Goal: Information Seeking & Learning: Learn about a topic

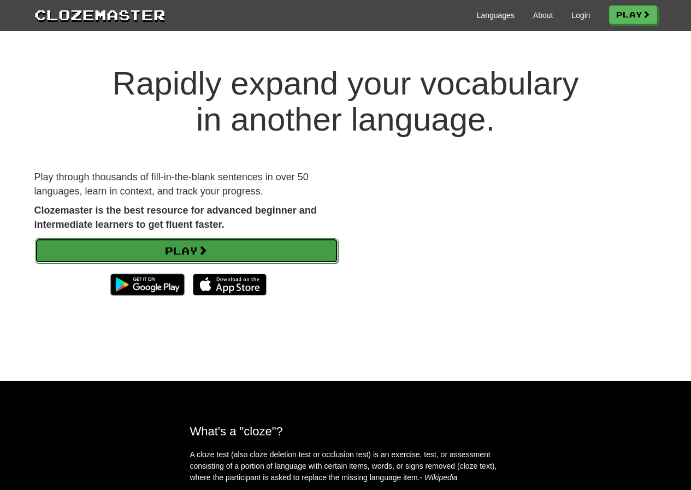
click at [200, 242] on link "Play" at bounding box center [186, 250] width 303 height 25
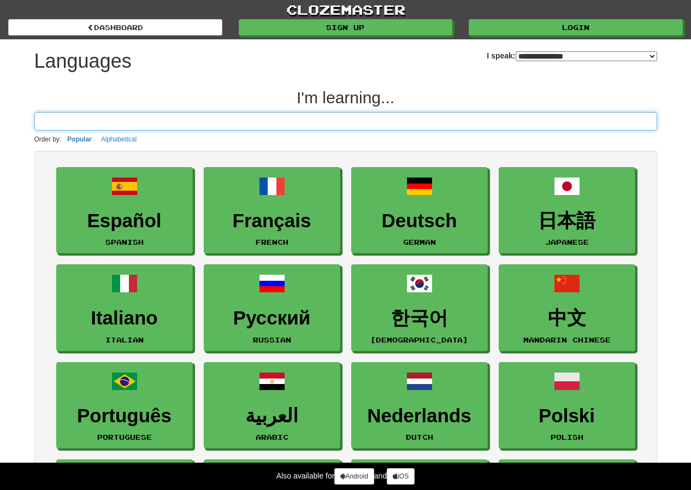
click at [189, 122] on input at bounding box center [345, 121] width 622 height 19
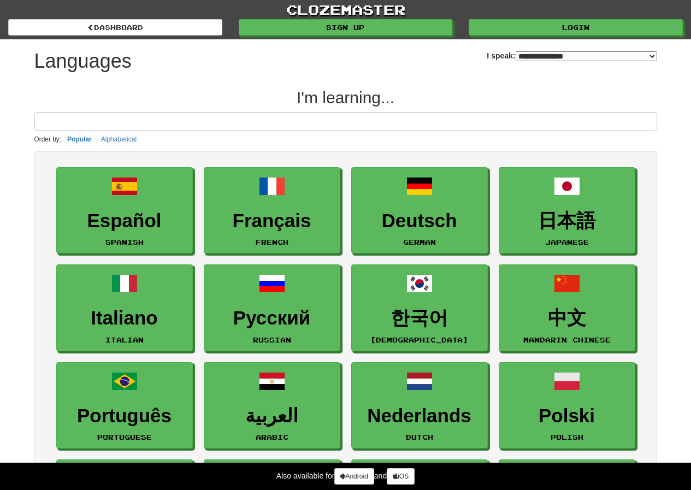
click at [515, 55] on select "**********" at bounding box center [585, 56] width 141 height 10
select select "*******"
click at [515, 51] on select "**********" at bounding box center [585, 56] width 141 height 10
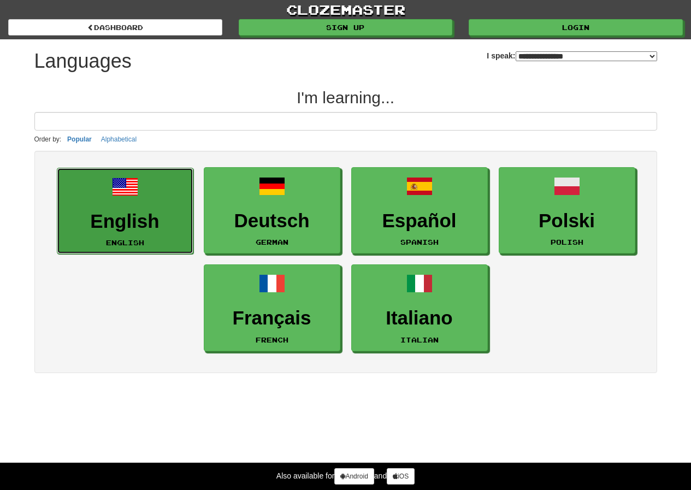
click at [145, 211] on h3 "English" at bounding box center [125, 221] width 124 height 21
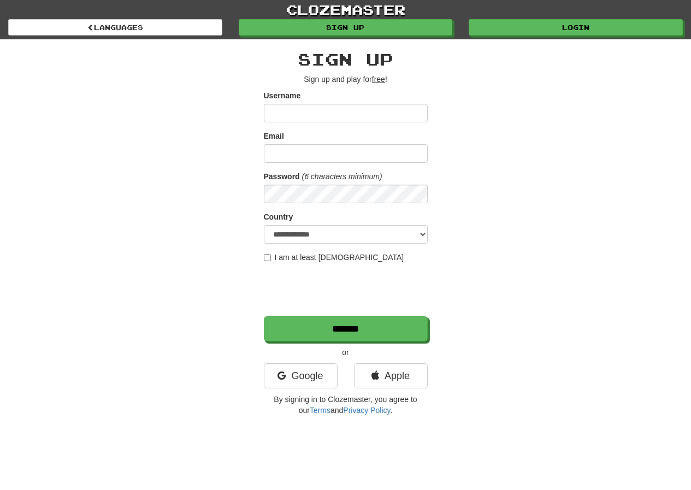
click at [377, 78] on u "free" at bounding box center [378, 79] width 13 height 9
click at [348, 108] on input "Username" at bounding box center [346, 113] width 164 height 19
click at [296, 253] on label "I am at least 16 years old" at bounding box center [334, 257] width 140 height 11
click at [306, 238] on select "**********" at bounding box center [346, 234] width 164 height 19
select select "**"
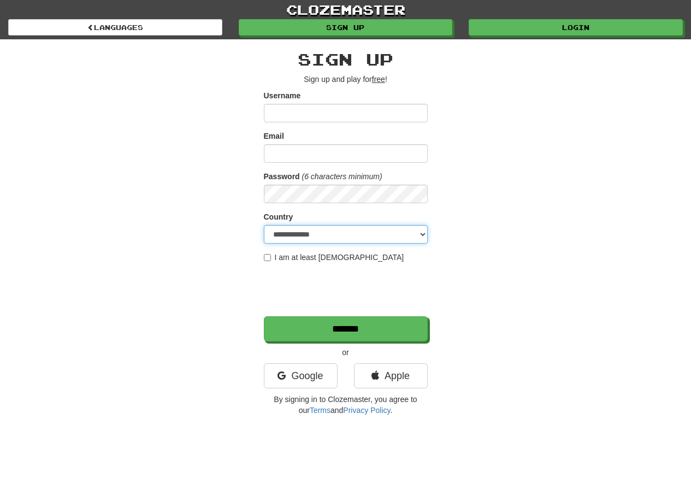
click at [264, 225] on select "**********" at bounding box center [346, 234] width 164 height 19
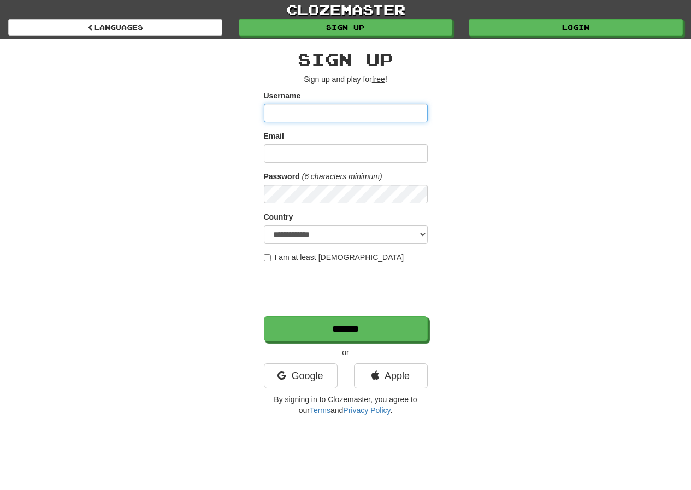
click at [328, 109] on input "Username" at bounding box center [346, 113] width 164 height 19
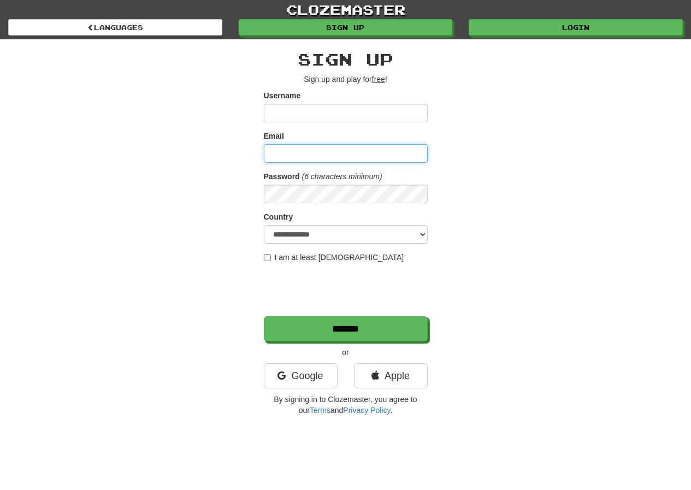
click at [322, 145] on input "Email" at bounding box center [346, 153] width 164 height 19
click at [300, 152] on input "Email" at bounding box center [346, 153] width 164 height 19
paste input "**********"
type input "**********"
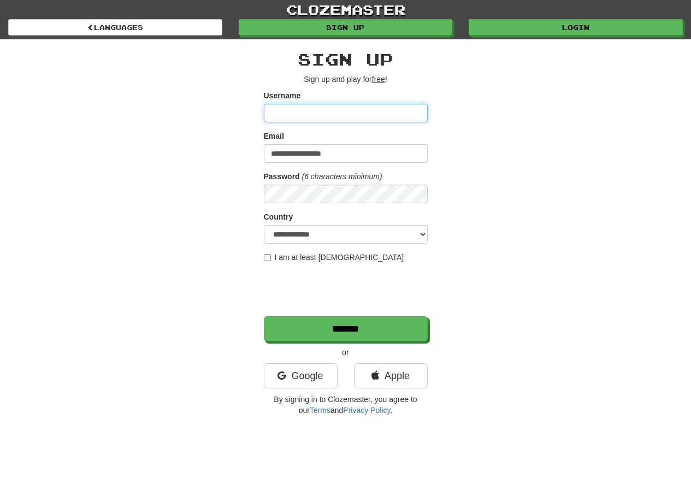
click at [322, 104] on input "Username" at bounding box center [346, 113] width 164 height 19
type input "*"
type input "****"
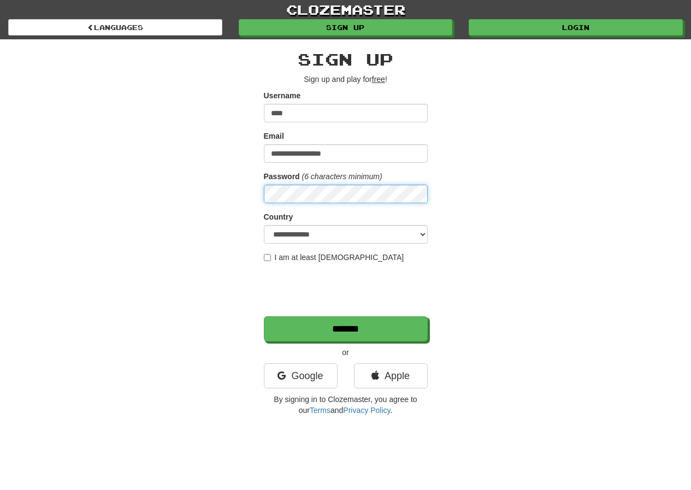
click at [224, 190] on div "**********" at bounding box center [345, 230] width 639 height 382
click at [250, 194] on div "**********" at bounding box center [345, 230] width 639 height 382
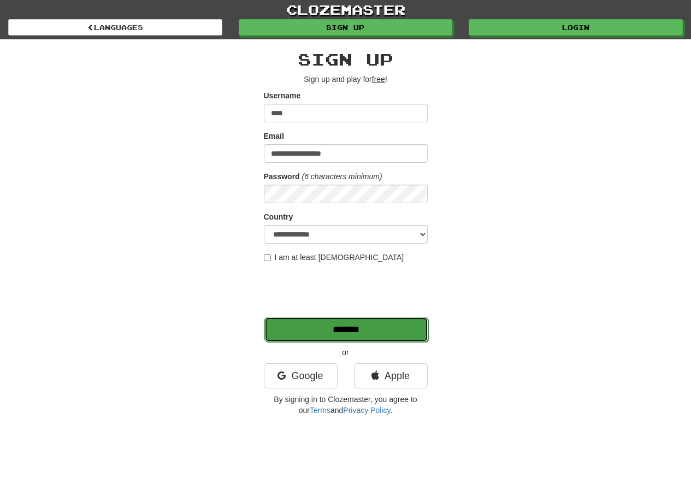
click at [372, 325] on input "*******" at bounding box center [346, 329] width 164 height 25
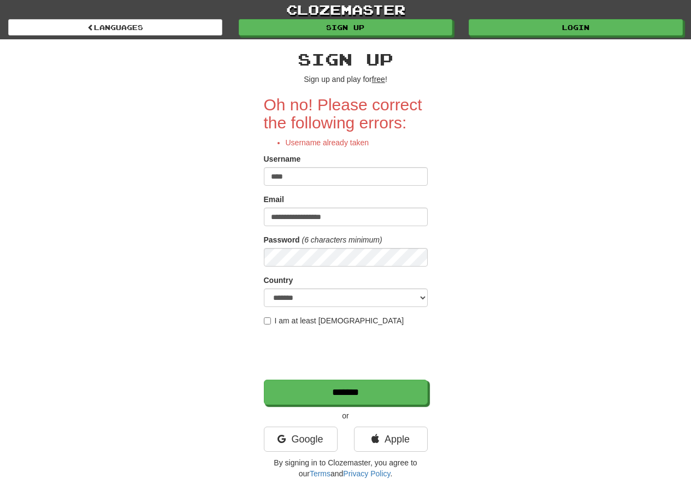
click at [335, 180] on input "****" at bounding box center [346, 176] width 164 height 19
click at [335, 179] on input "****" at bounding box center [346, 176] width 164 height 19
type input "*******"
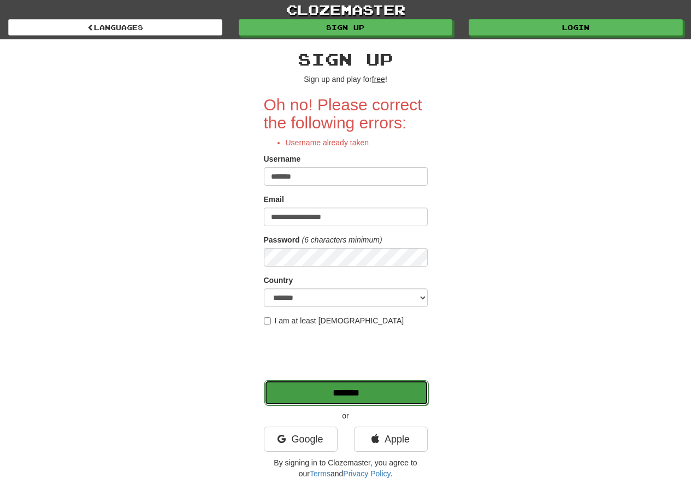
click at [360, 394] on input "*******" at bounding box center [346, 392] width 164 height 25
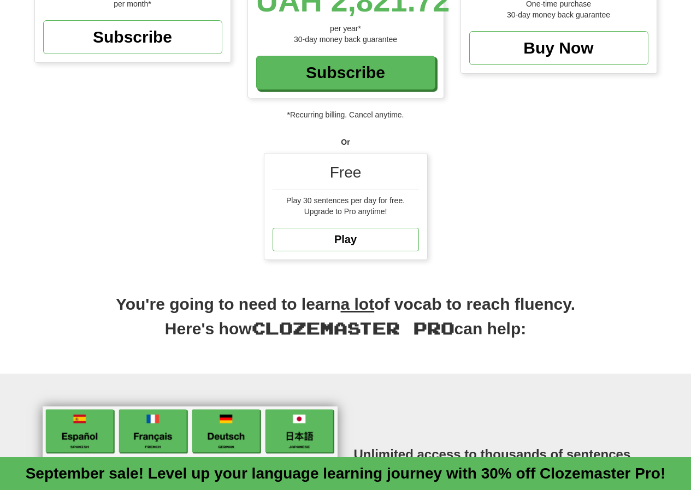
scroll to position [273, 0]
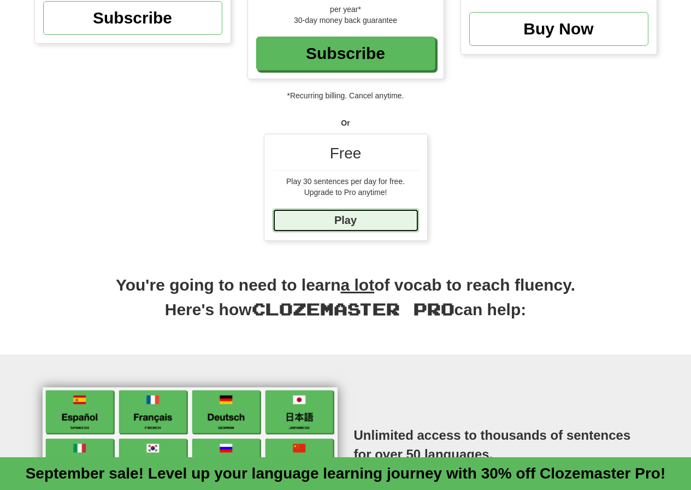
click at [343, 217] on link "Play" at bounding box center [345, 220] width 146 height 23
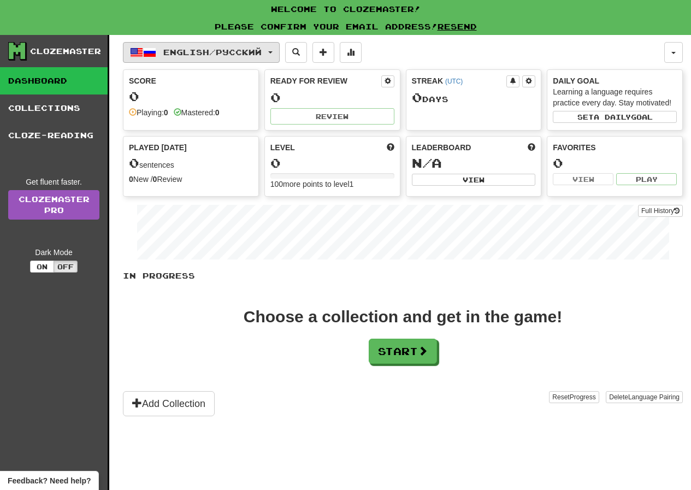
click at [229, 51] on span "English / Русский" at bounding box center [212, 52] width 98 height 9
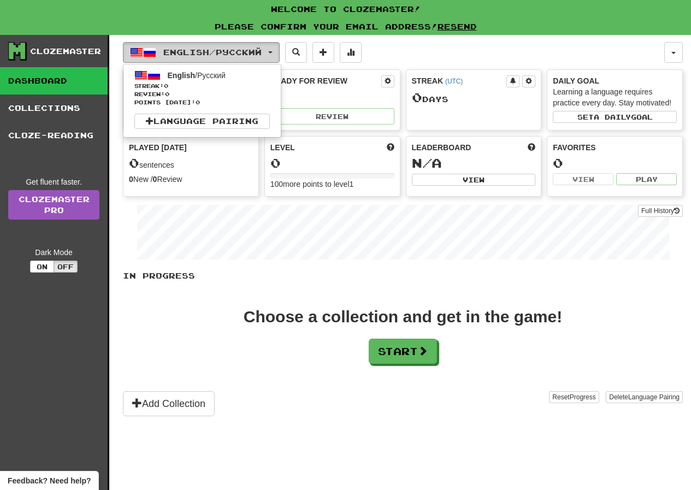
click at [228, 53] on span "English / Русский" at bounding box center [212, 52] width 98 height 9
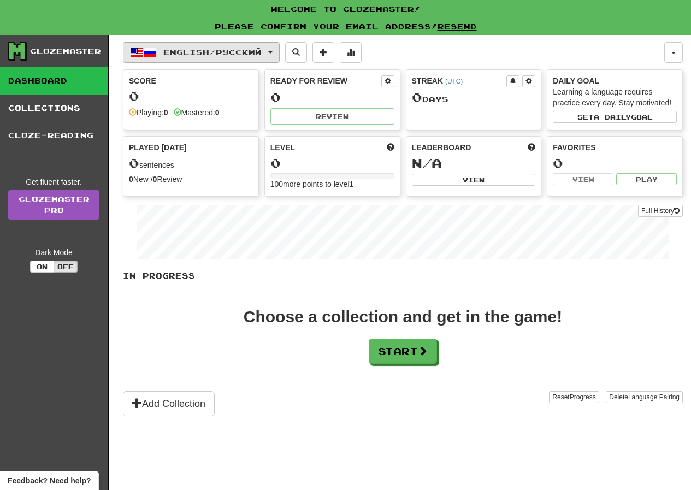
click at [233, 55] on span "English / Русский" at bounding box center [212, 52] width 98 height 9
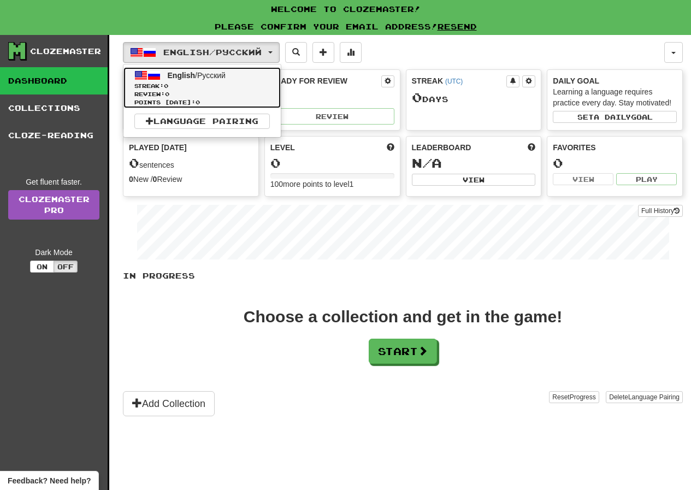
click at [219, 75] on span "English / Русский" at bounding box center [197, 75] width 58 height 9
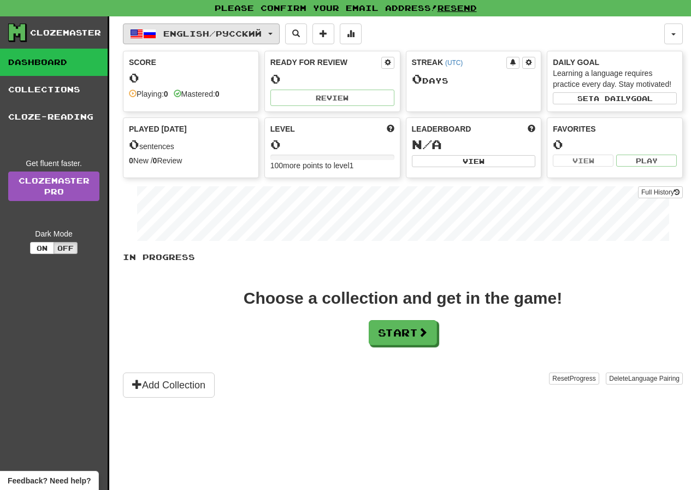
click at [216, 39] on button "English / Русский" at bounding box center [201, 33] width 157 height 21
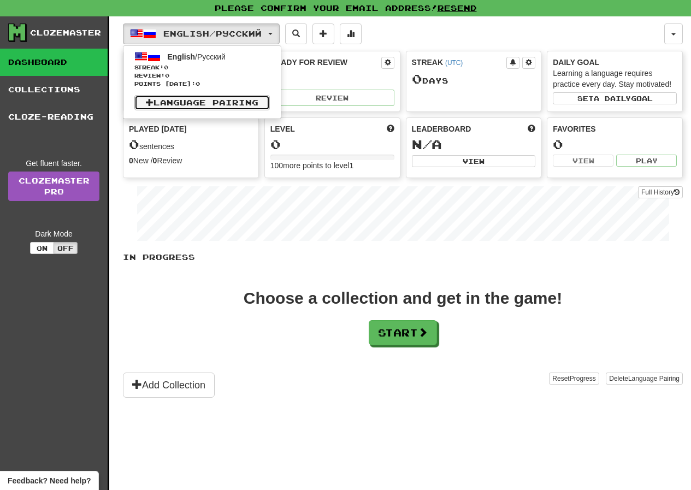
click at [224, 100] on link "Language Pairing" at bounding box center [201, 102] width 135 height 15
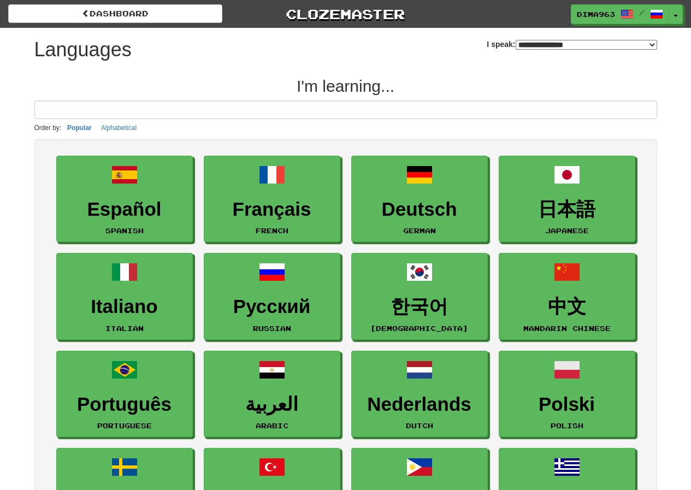
select select "*******"
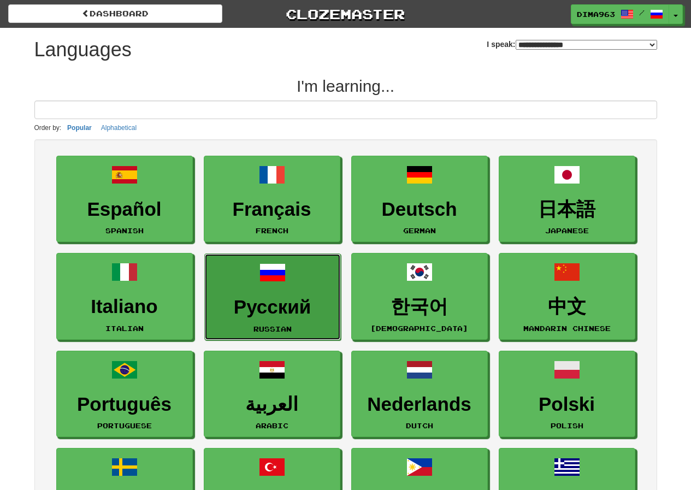
click at [280, 305] on h3 "Русский" at bounding box center [272, 306] width 124 height 21
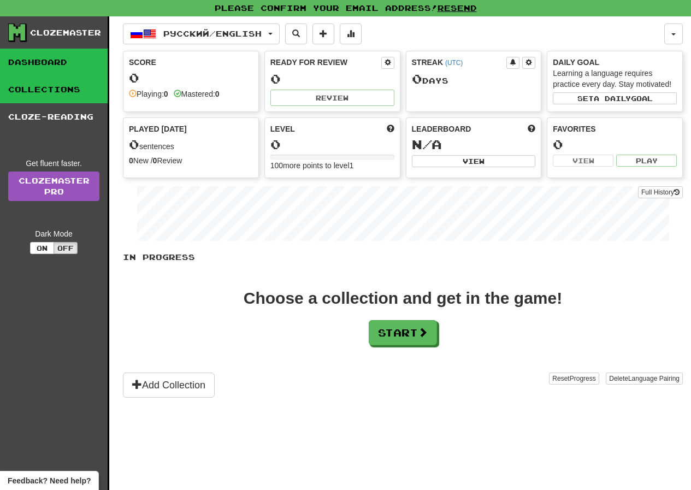
click at [61, 90] on link "Collections" at bounding box center [54, 89] width 108 height 27
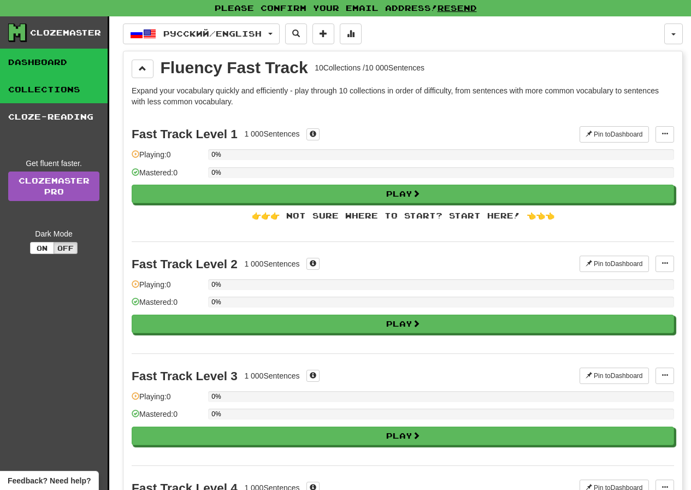
click at [73, 60] on link "Dashboard" at bounding box center [54, 62] width 108 height 27
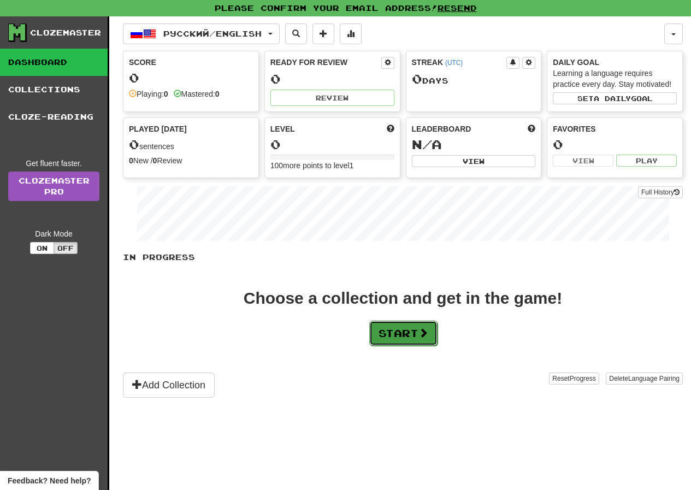
click at [390, 333] on button "Start" at bounding box center [403, 333] width 68 height 25
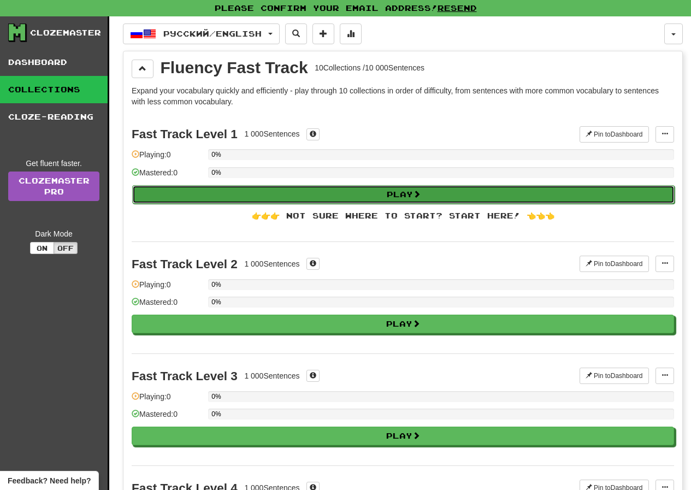
click at [299, 191] on button "Play" at bounding box center [403, 194] width 542 height 19
select select "**"
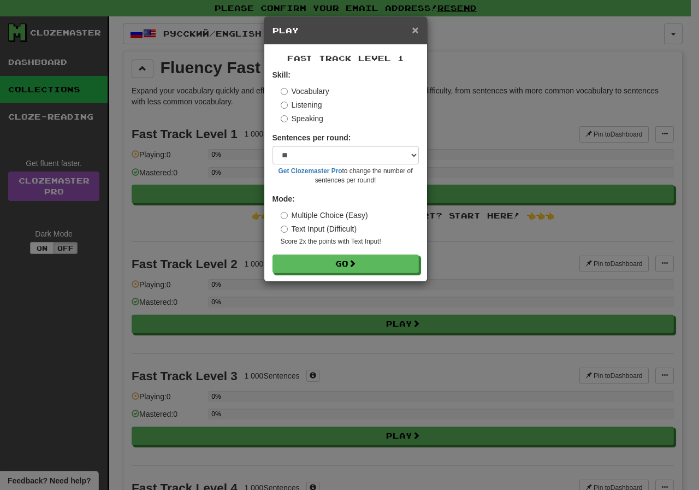
click at [414, 28] on span "×" at bounding box center [415, 29] width 7 height 13
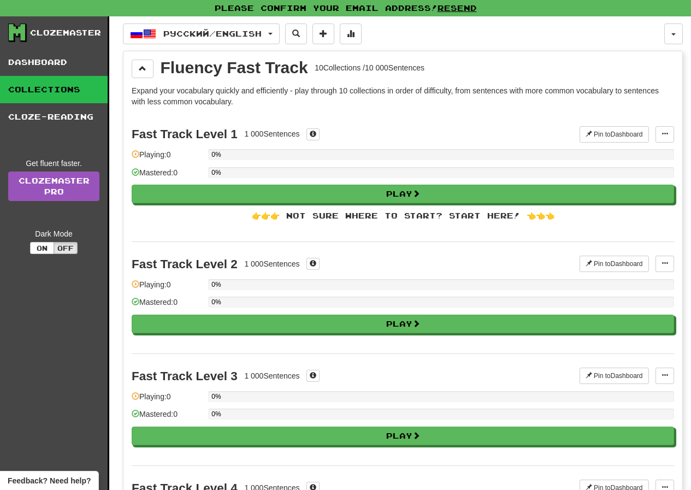
drag, startPoint x: 386, startPoint y: 115, endPoint x: 387, endPoint y: 120, distance: 5.5
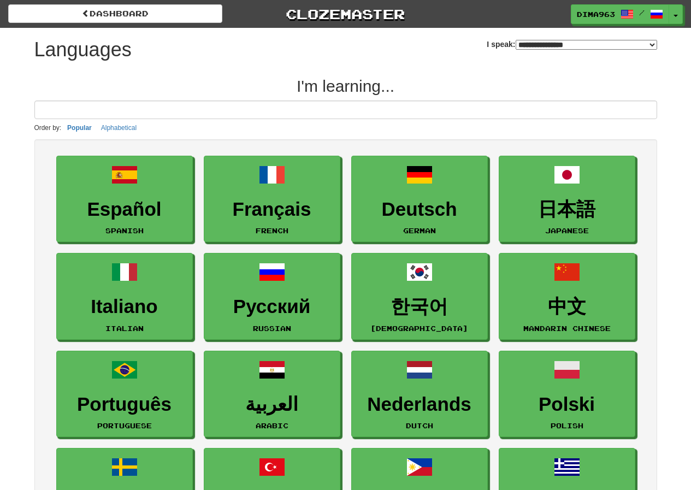
click at [524, 40] on select "**********" at bounding box center [585, 45] width 141 height 10
select select "*******"
click at [515, 40] on select "**********" at bounding box center [585, 45] width 141 height 10
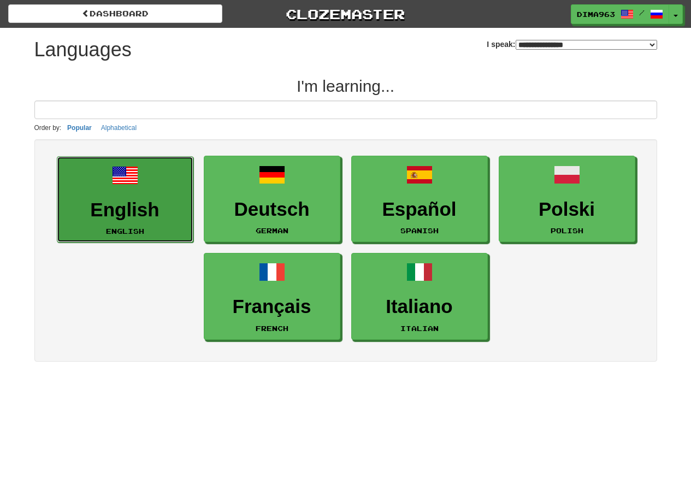
click at [161, 206] on h3 "English" at bounding box center [125, 209] width 124 height 21
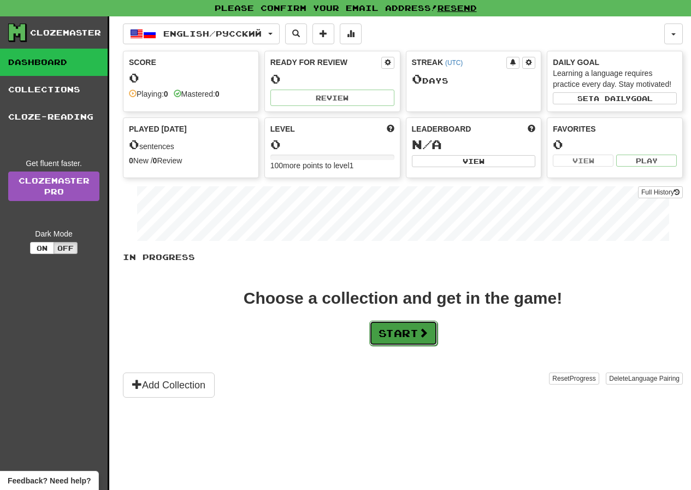
click at [406, 345] on button "Start" at bounding box center [403, 333] width 68 height 25
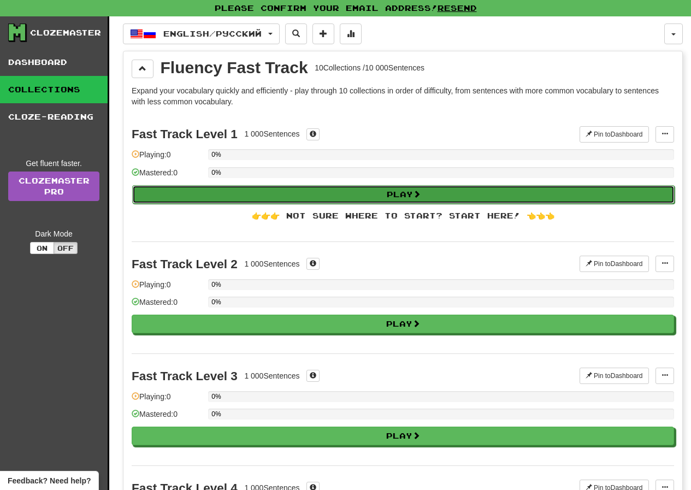
click at [390, 191] on button "Play" at bounding box center [403, 194] width 542 height 19
select select "**"
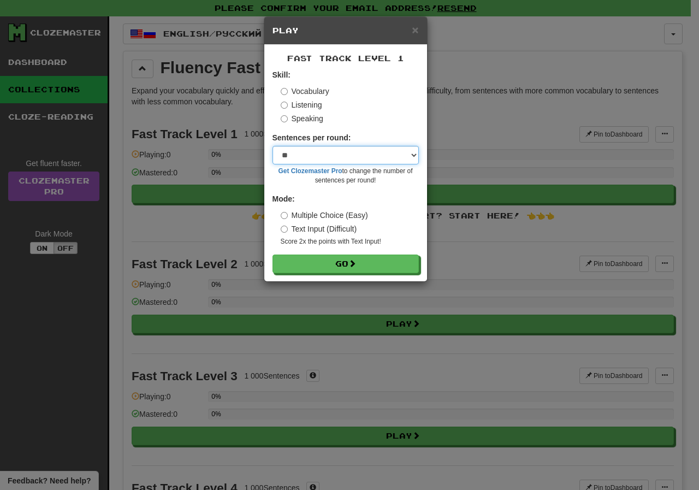
click at [303, 155] on select "* ** ** ** ** ** *** ********" at bounding box center [345, 155] width 146 height 19
click at [305, 153] on select "* ** ** ** ** ** *** ********" at bounding box center [345, 155] width 146 height 19
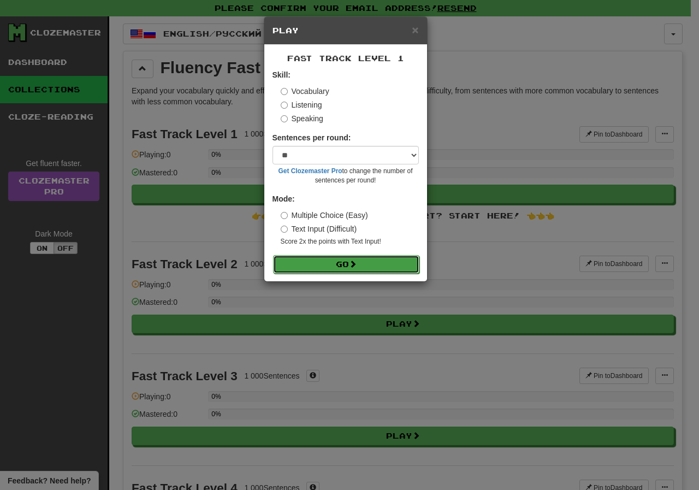
click at [325, 257] on button "Go" at bounding box center [346, 264] width 146 height 19
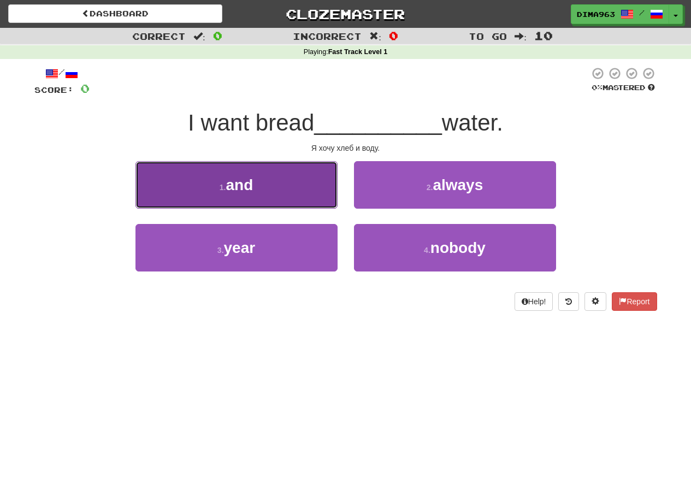
click at [260, 194] on button "1 . and" at bounding box center [236, 185] width 202 height 48
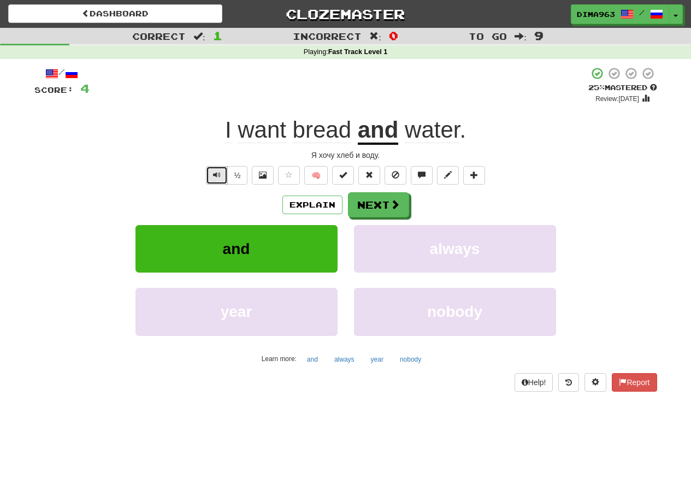
click at [213, 176] on span "Text-to-speech controls" at bounding box center [217, 175] width 8 height 8
click at [213, 175] on span "Text-to-speech controls" at bounding box center [217, 175] width 8 height 8
click at [377, 201] on button "Next" at bounding box center [378, 205] width 61 height 25
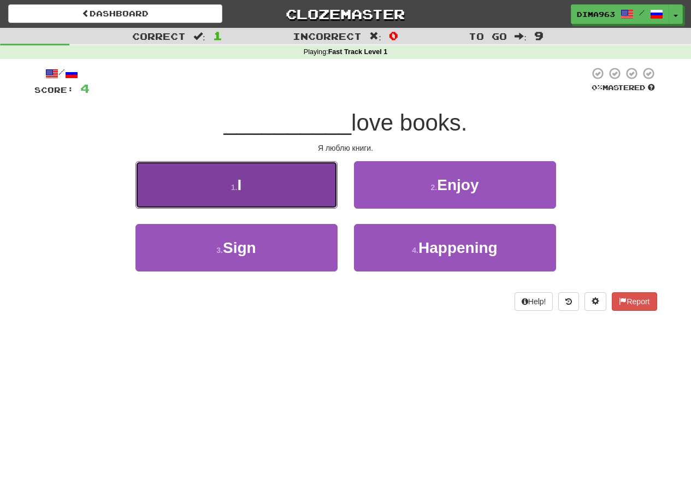
click at [279, 189] on button "1 . I" at bounding box center [236, 185] width 202 height 48
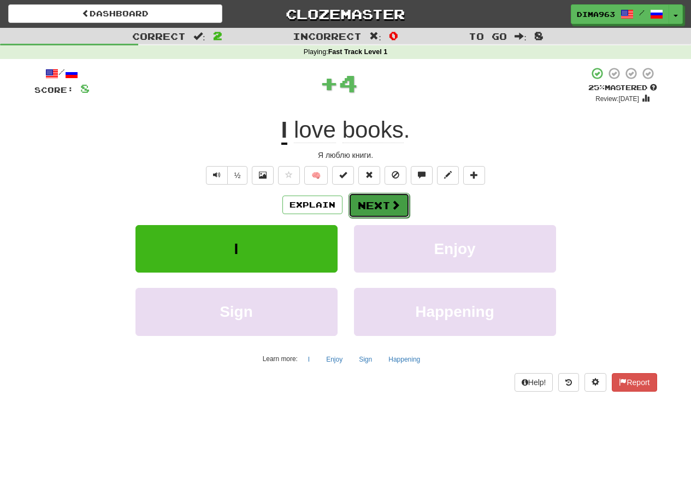
click at [392, 206] on span at bounding box center [395, 205] width 10 height 10
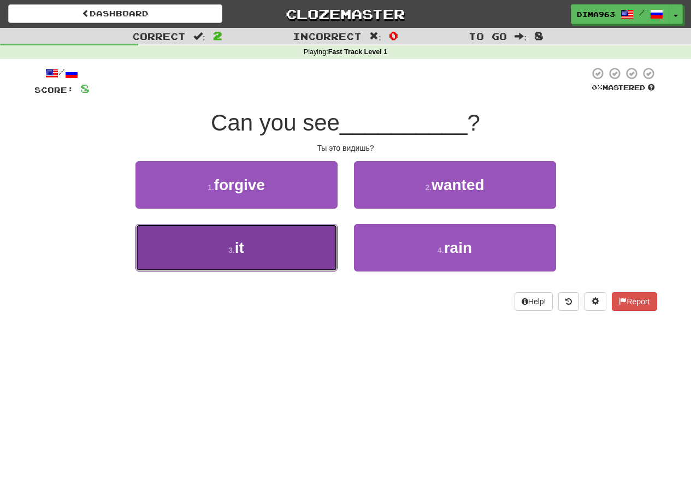
click at [283, 248] on button "3 . it" at bounding box center [236, 248] width 202 height 48
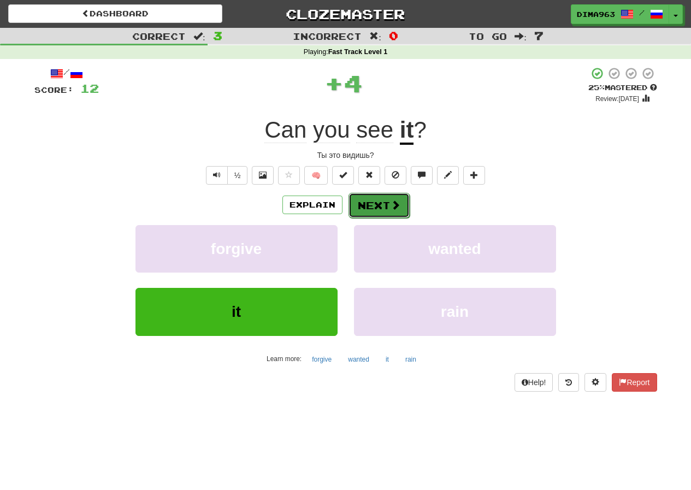
click at [375, 199] on button "Next" at bounding box center [378, 205] width 61 height 25
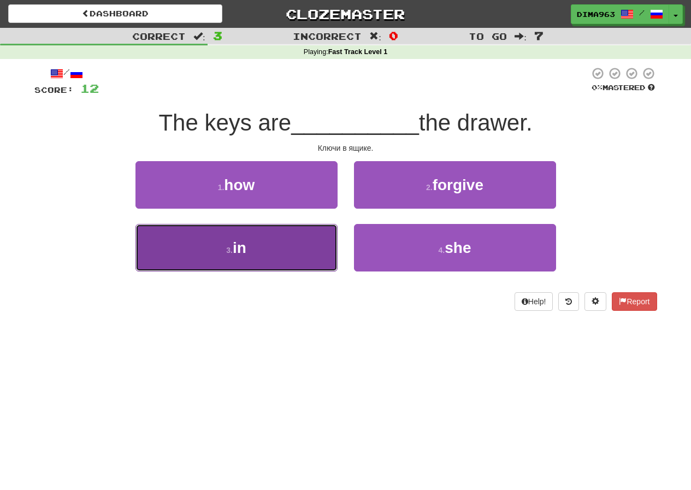
click at [255, 257] on button "3 . in" at bounding box center [236, 248] width 202 height 48
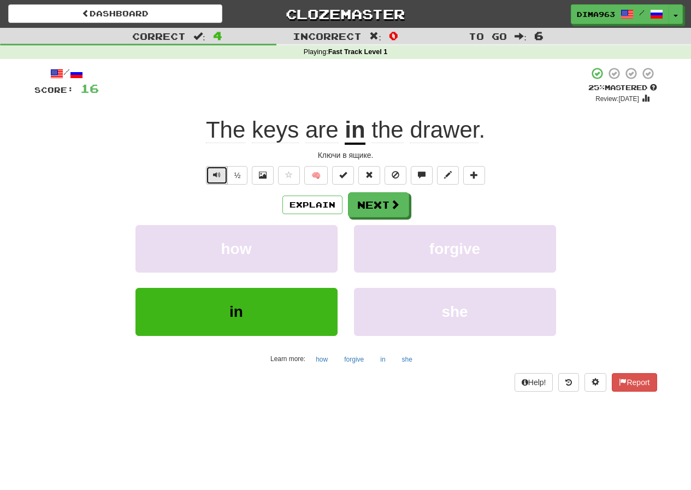
click at [216, 176] on span "Text-to-speech controls" at bounding box center [217, 175] width 8 height 8
click at [216, 180] on button "Text-to-speech controls" at bounding box center [217, 175] width 22 height 19
click at [216, 179] on button "Text-to-speech controls" at bounding box center [217, 175] width 22 height 19
drag, startPoint x: 482, startPoint y: 128, endPoint x: 413, endPoint y: 128, distance: 69.3
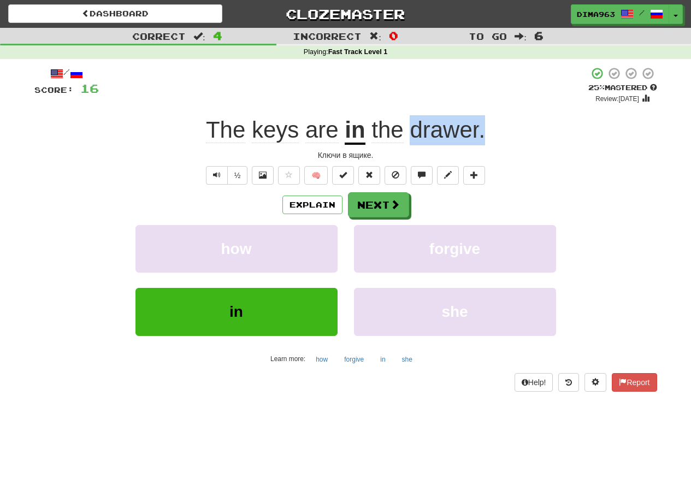
click at [413, 128] on span "the drawer ." at bounding box center [425, 130] width 120 height 26
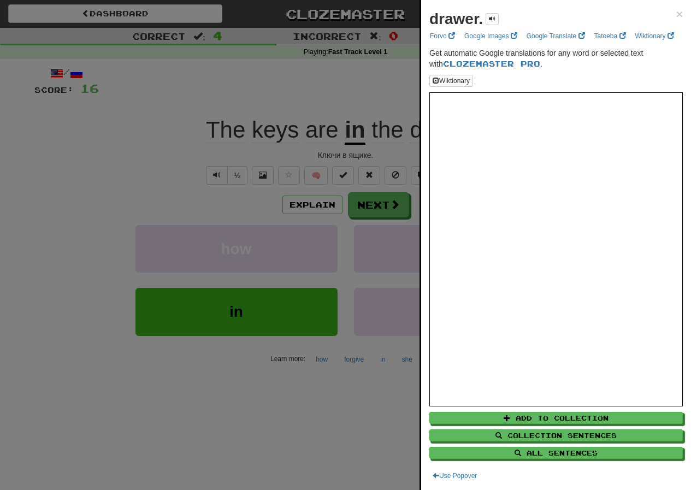
drag, startPoint x: 423, startPoint y: 130, endPoint x: 357, endPoint y: 94, distance: 75.7
click at [357, 92] on div at bounding box center [345, 245] width 691 height 490
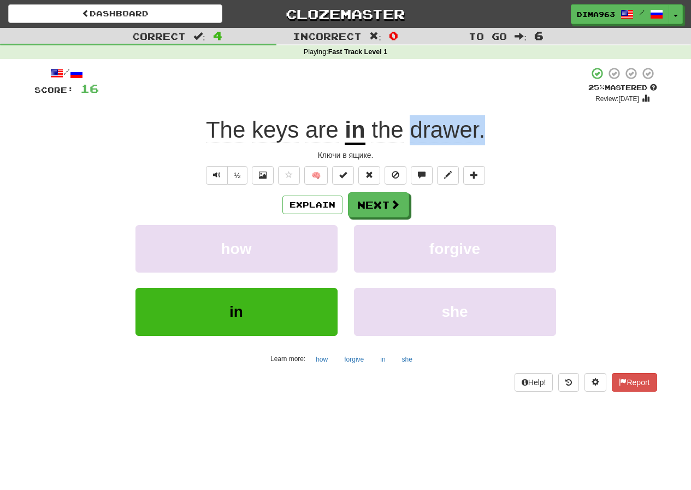
drag, startPoint x: 409, startPoint y: 129, endPoint x: 483, endPoint y: 131, distance: 73.7
click at [483, 131] on span "the drawer ." at bounding box center [425, 130] width 120 height 26
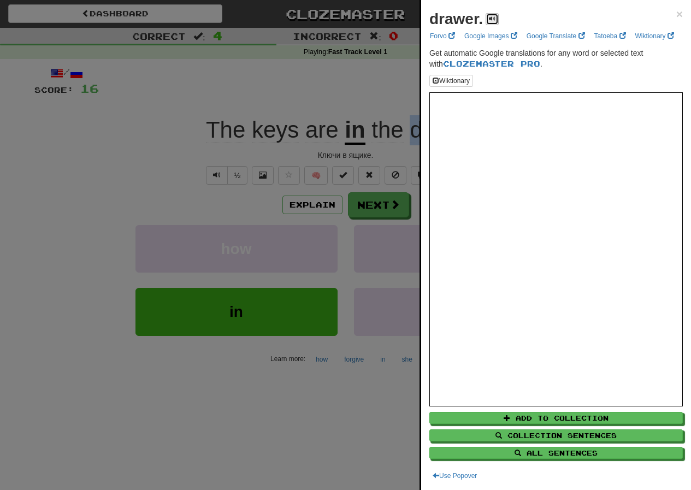
click at [491, 15] on span at bounding box center [492, 18] width 7 height 7
click at [491, 18] on span at bounding box center [492, 18] width 7 height 7
click at [345, 86] on div at bounding box center [345, 245] width 691 height 490
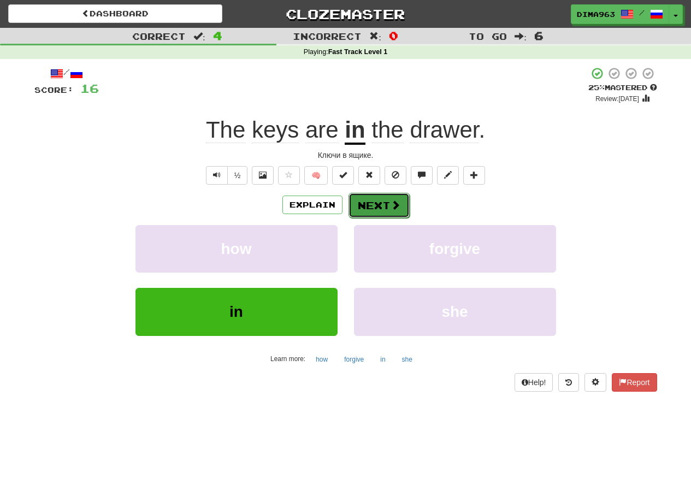
click at [370, 202] on button "Next" at bounding box center [378, 205] width 61 height 25
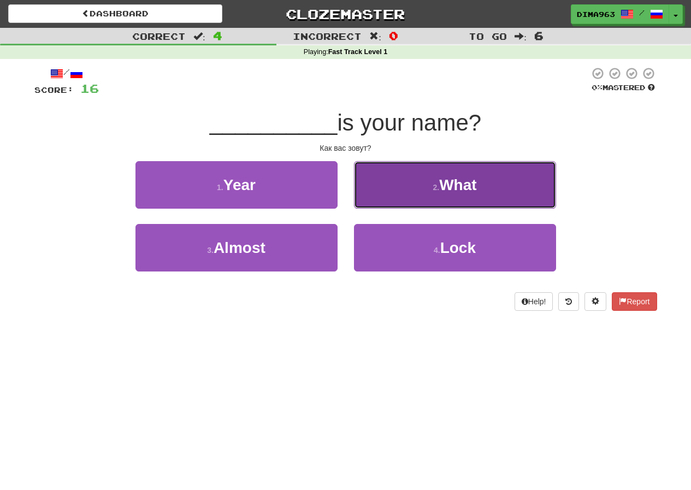
click at [415, 187] on button "2 . What" at bounding box center [455, 185] width 202 height 48
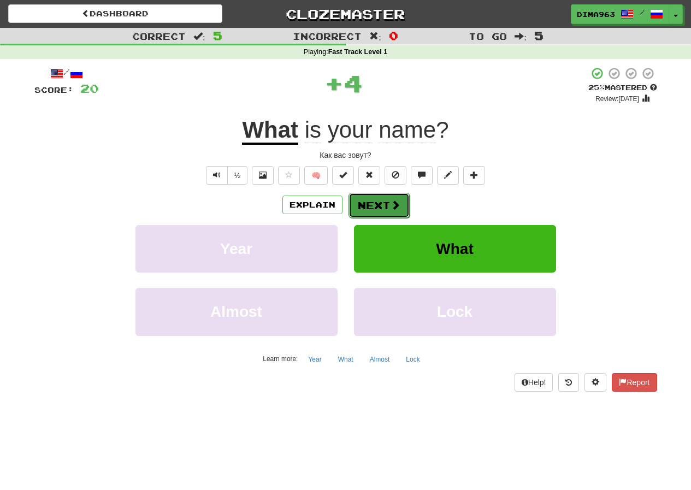
click at [376, 206] on button "Next" at bounding box center [378, 205] width 61 height 25
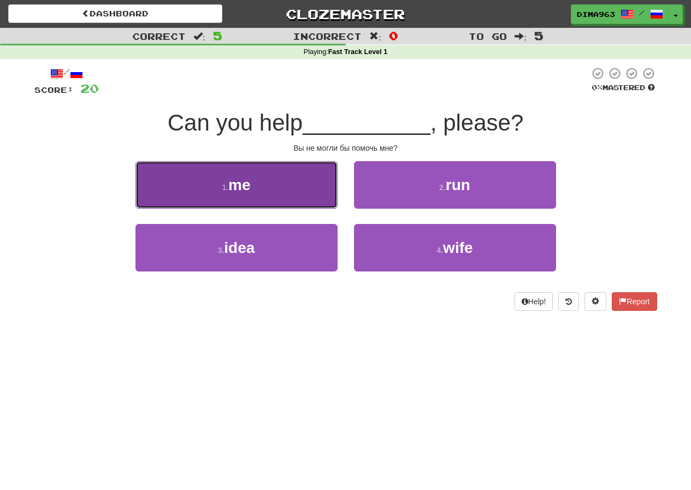
click at [273, 188] on button "1 . me" at bounding box center [236, 185] width 202 height 48
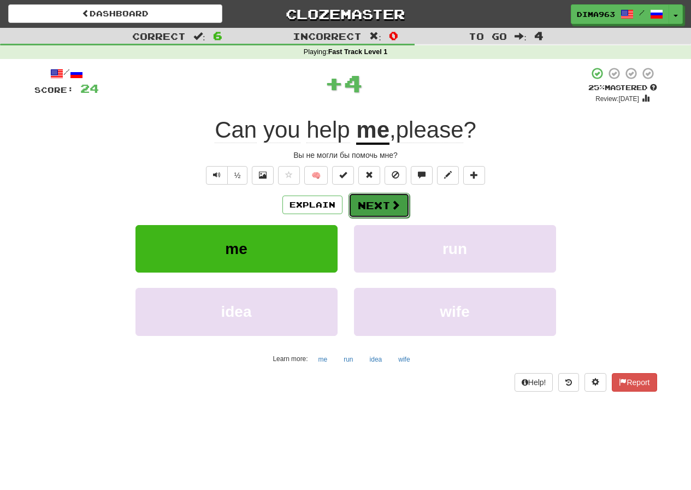
click at [376, 206] on button "Next" at bounding box center [378, 205] width 61 height 25
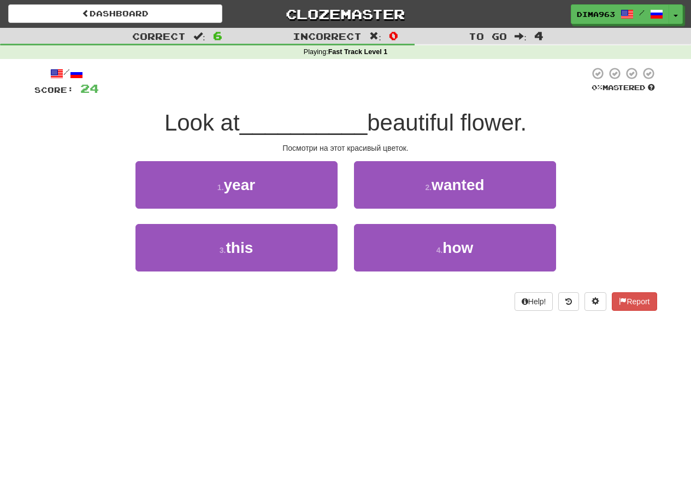
click at [314, 362] on div "Dashboard Clozemaster Dima963 / Toggle Dropdown Dashboard Leaderboard Activity …" at bounding box center [345, 245] width 691 height 490
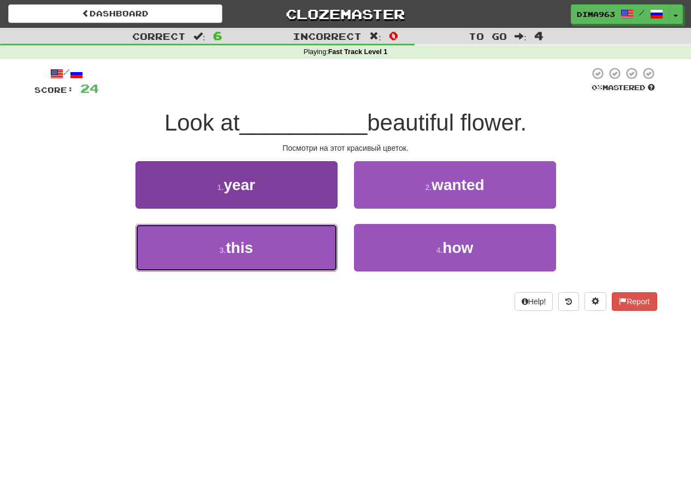
click at [280, 248] on button "3 . this" at bounding box center [236, 248] width 202 height 48
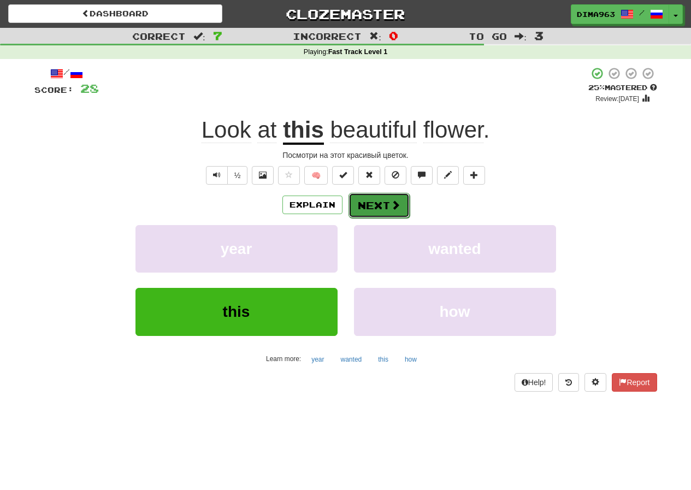
click at [365, 206] on button "Next" at bounding box center [378, 205] width 61 height 25
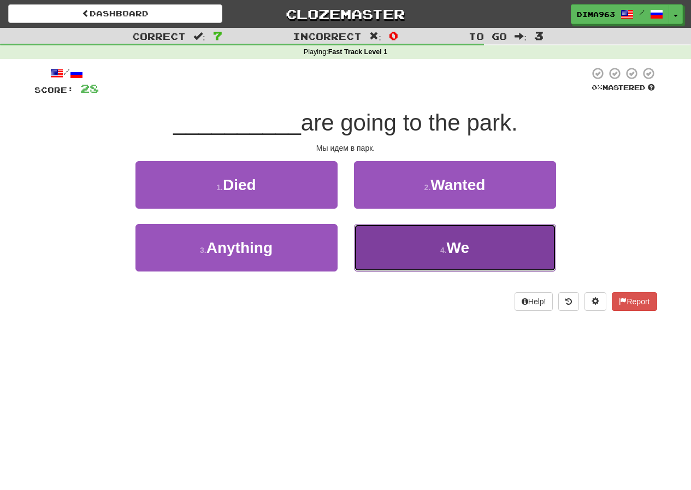
click at [418, 242] on button "4 . We" at bounding box center [455, 248] width 202 height 48
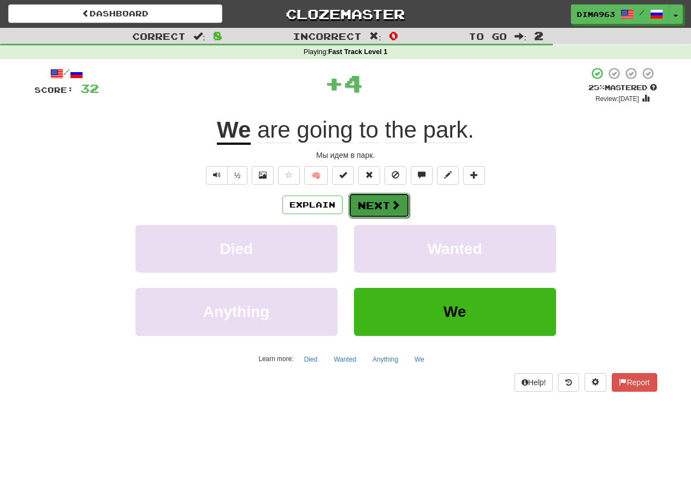
click at [382, 205] on button "Next" at bounding box center [378, 205] width 61 height 25
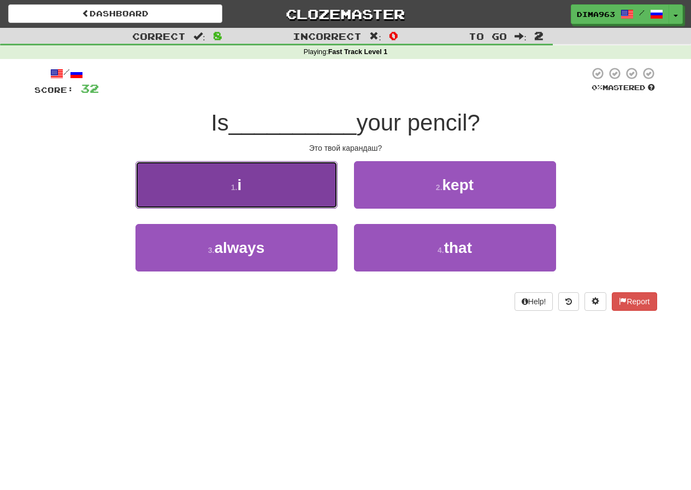
click at [292, 189] on button "1 . i" at bounding box center [236, 185] width 202 height 48
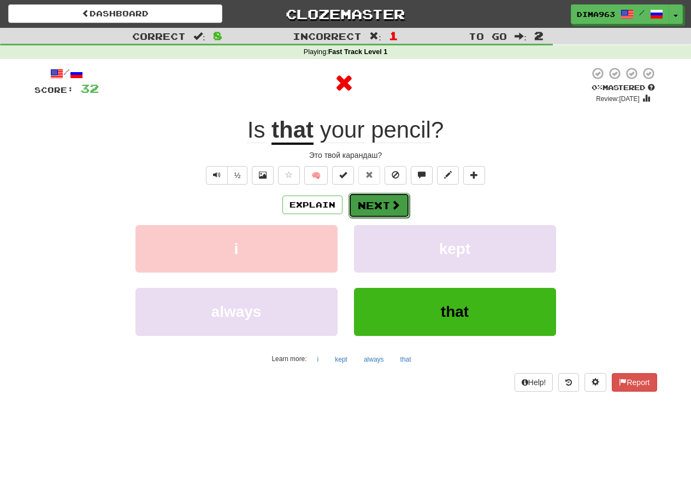
click at [376, 206] on button "Next" at bounding box center [378, 205] width 61 height 25
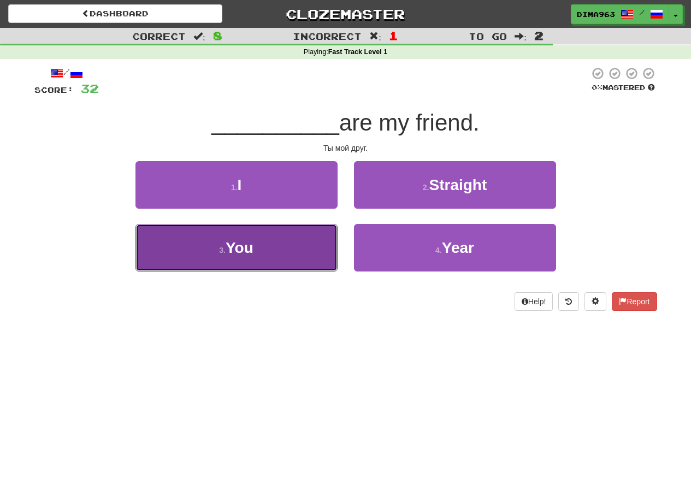
click at [257, 254] on button "3 . You" at bounding box center [236, 248] width 202 height 48
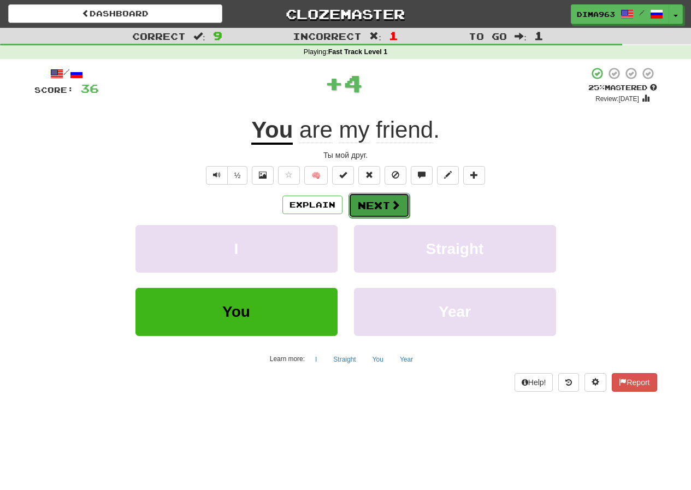
click at [377, 198] on button "Next" at bounding box center [378, 205] width 61 height 25
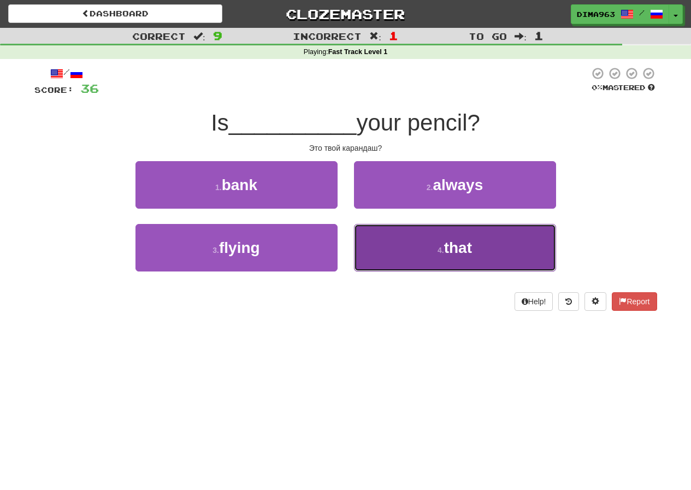
click at [407, 241] on button "4 . that" at bounding box center [455, 248] width 202 height 48
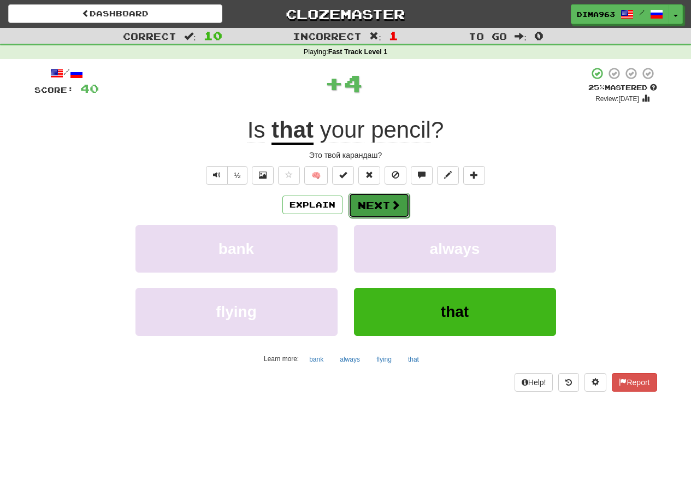
click at [380, 205] on button "Next" at bounding box center [378, 205] width 61 height 25
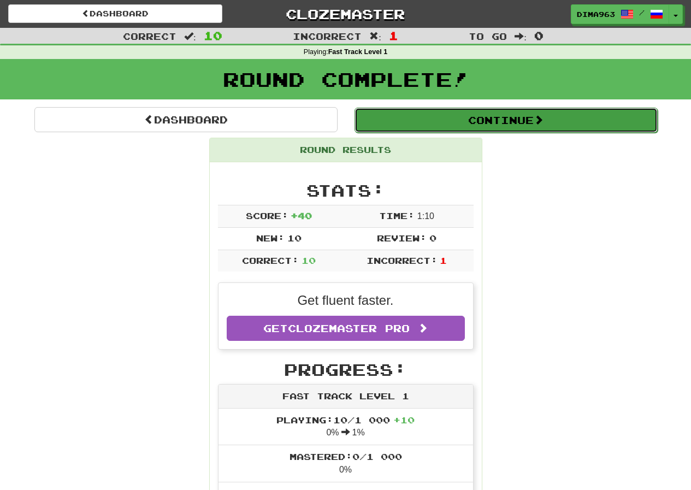
click at [501, 121] on button "Continue" at bounding box center [505, 120] width 303 height 25
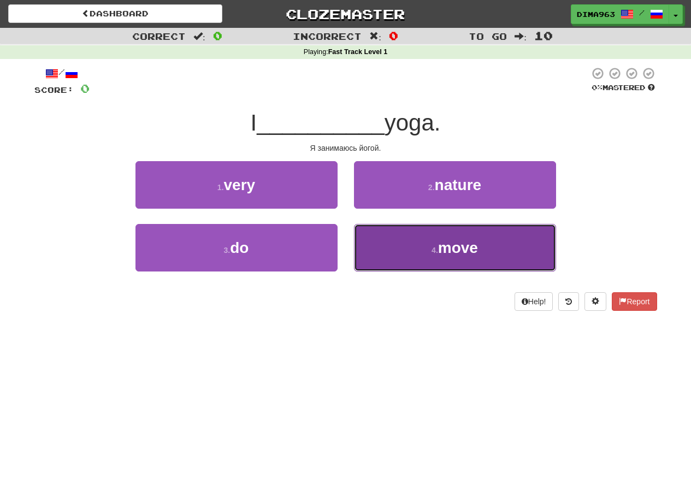
click at [431, 248] on small "4 ." at bounding box center [434, 250] width 7 height 9
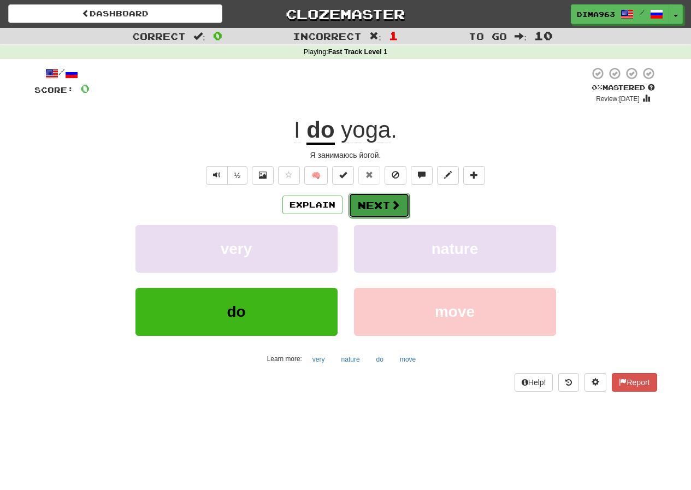
click at [375, 206] on button "Next" at bounding box center [378, 205] width 61 height 25
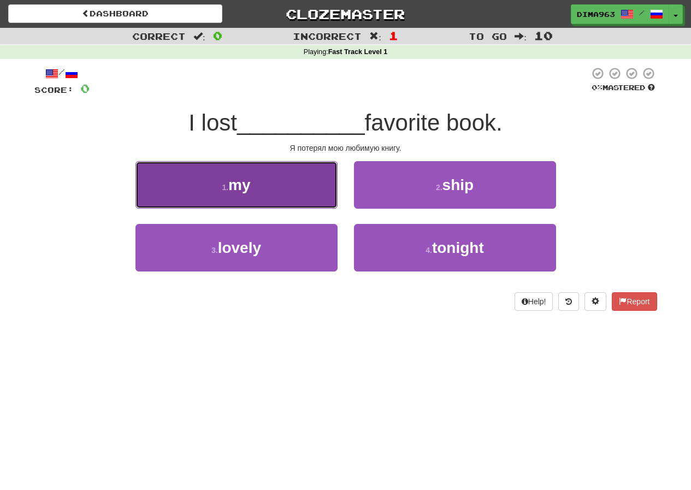
click at [276, 183] on button "1 . my" at bounding box center [236, 185] width 202 height 48
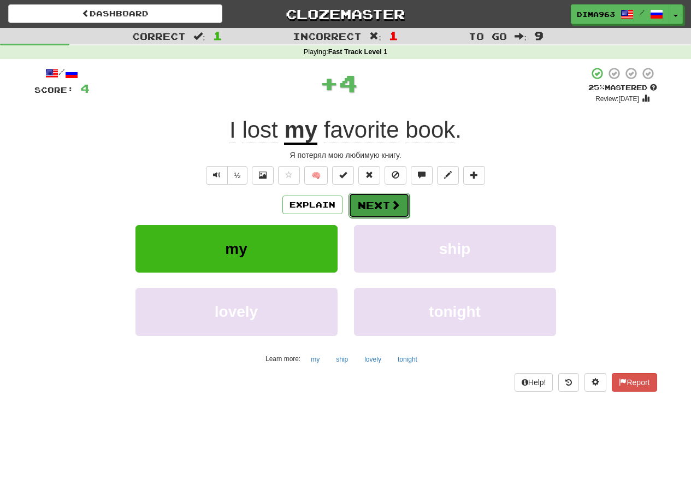
click at [388, 205] on button "Next" at bounding box center [378, 205] width 61 height 25
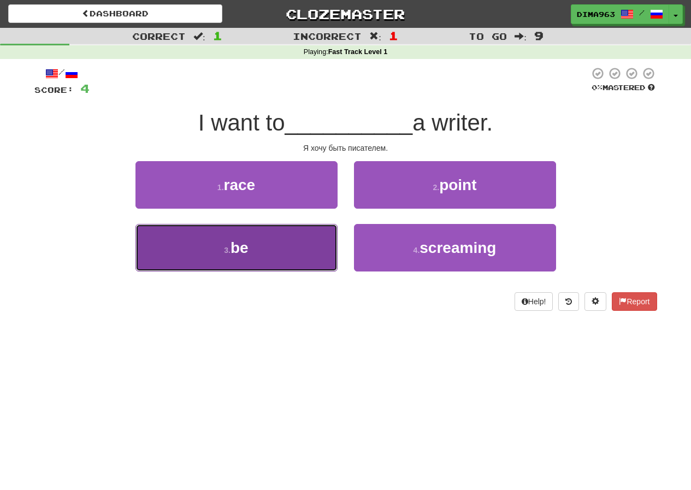
click at [280, 253] on button "3 . be" at bounding box center [236, 248] width 202 height 48
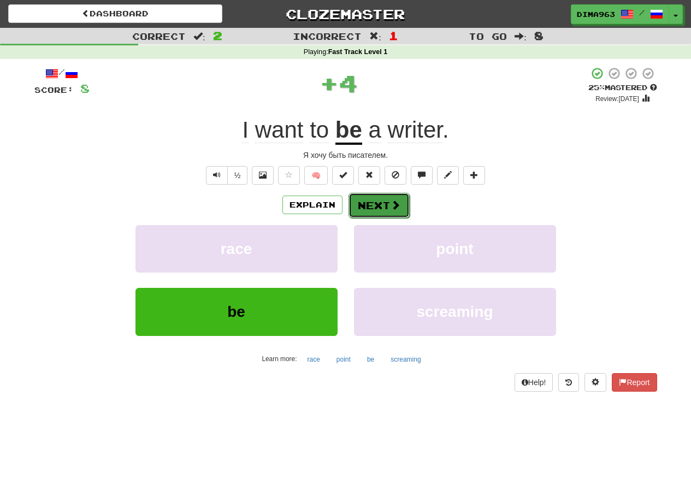
click at [391, 200] on span at bounding box center [395, 205] width 10 height 10
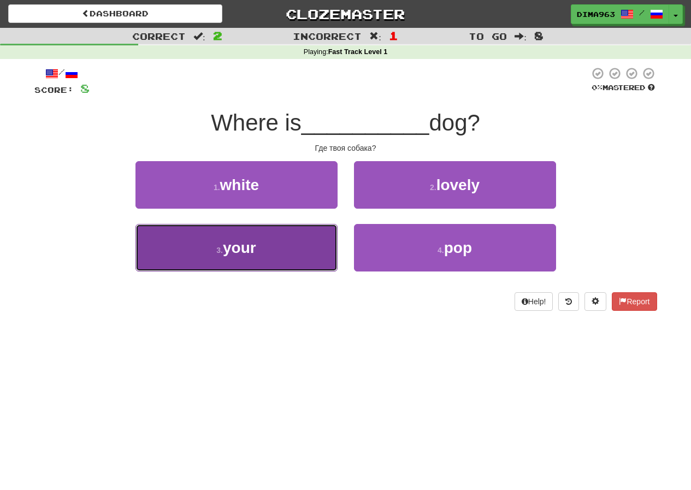
click at [267, 244] on button "3 . your" at bounding box center [236, 248] width 202 height 48
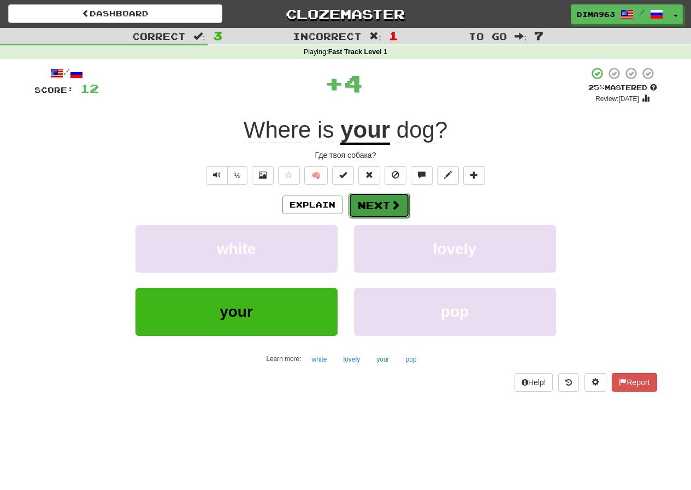
click at [373, 199] on button "Next" at bounding box center [378, 205] width 61 height 25
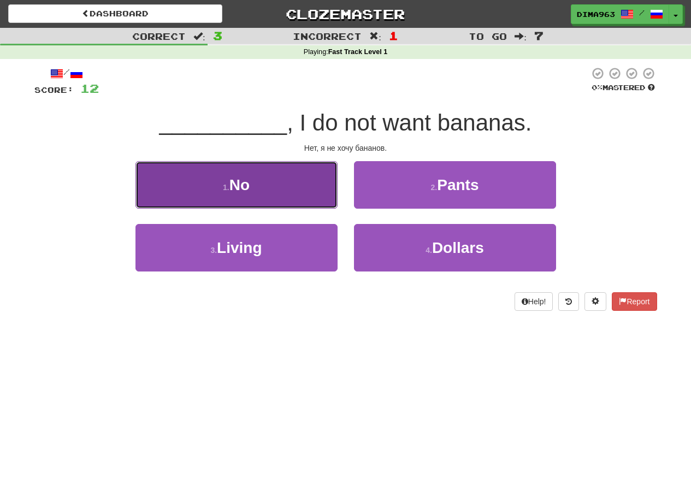
click at [281, 182] on button "1 . No" at bounding box center [236, 185] width 202 height 48
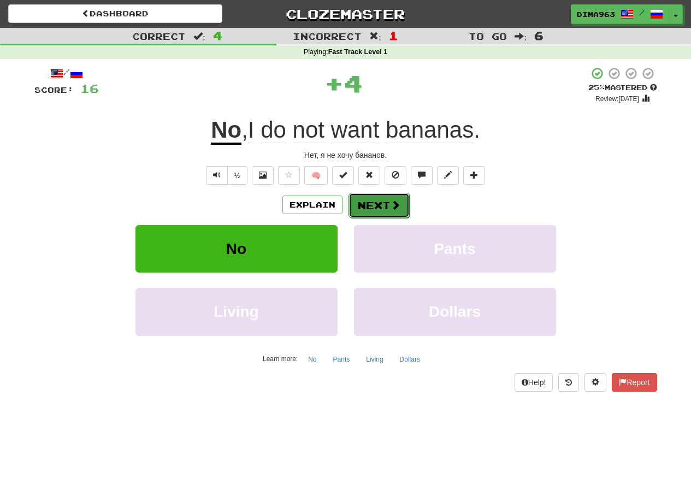
click at [371, 203] on button "Next" at bounding box center [378, 205] width 61 height 25
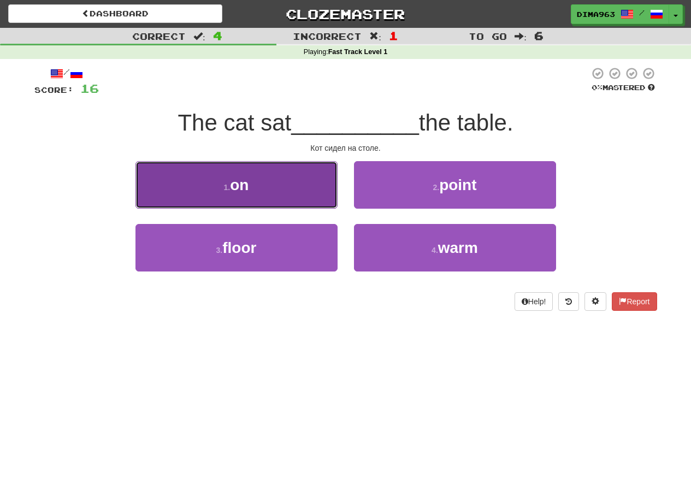
click at [278, 180] on button "1 . on" at bounding box center [236, 185] width 202 height 48
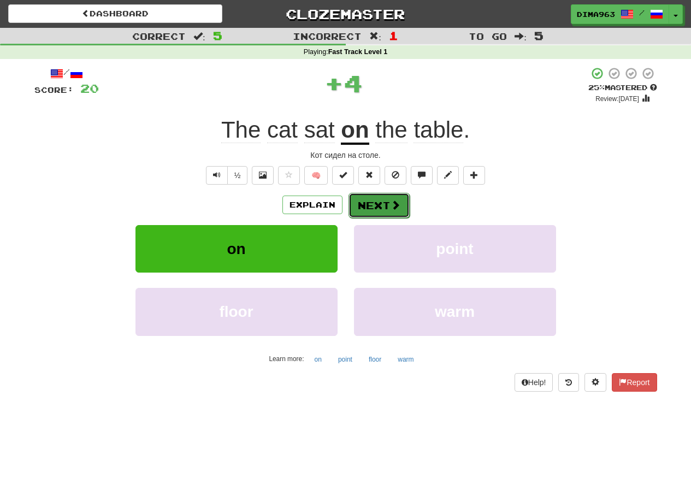
click at [380, 206] on button "Next" at bounding box center [378, 205] width 61 height 25
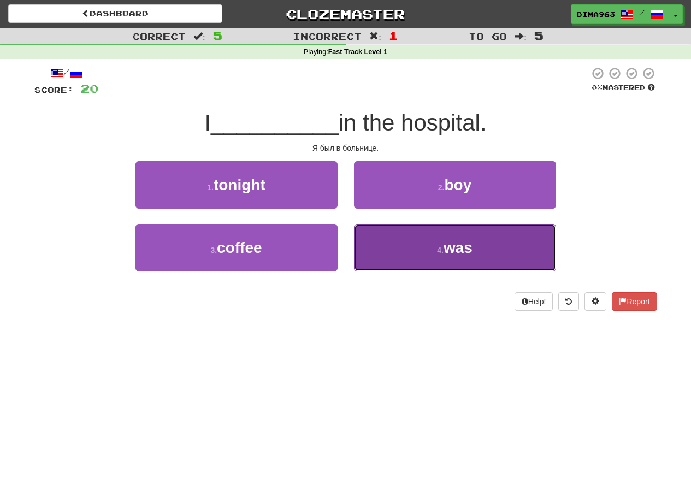
click at [418, 255] on button "4 . was" at bounding box center [455, 248] width 202 height 48
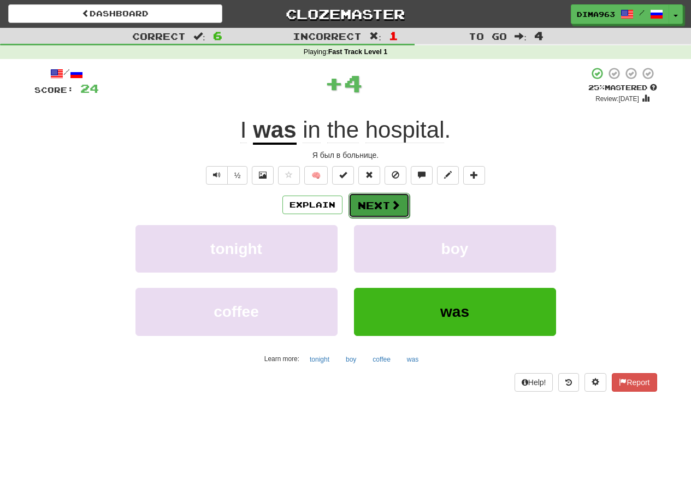
click at [384, 201] on button "Next" at bounding box center [378, 205] width 61 height 25
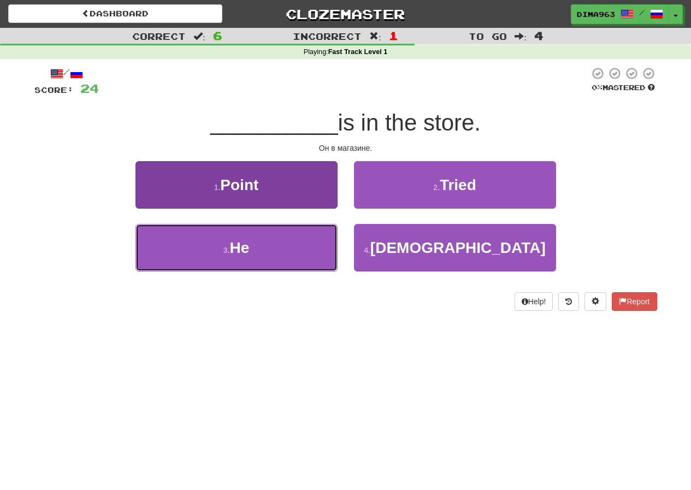
click at [294, 245] on button "3 . He" at bounding box center [236, 248] width 202 height 48
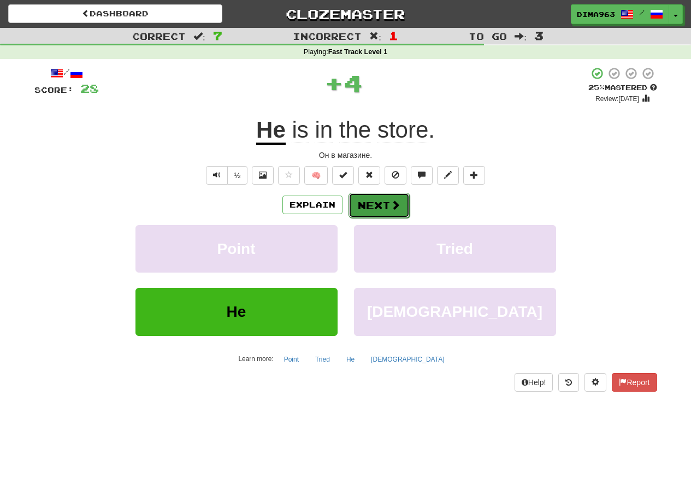
click at [384, 205] on button "Next" at bounding box center [378, 205] width 61 height 25
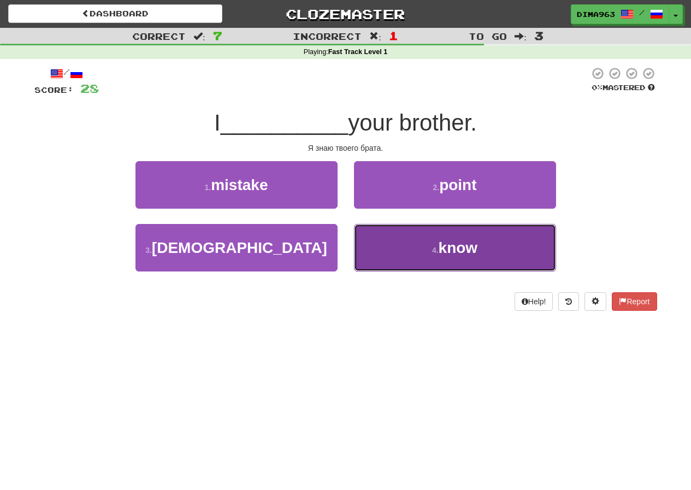
click at [405, 250] on button "4 . know" at bounding box center [455, 248] width 202 height 48
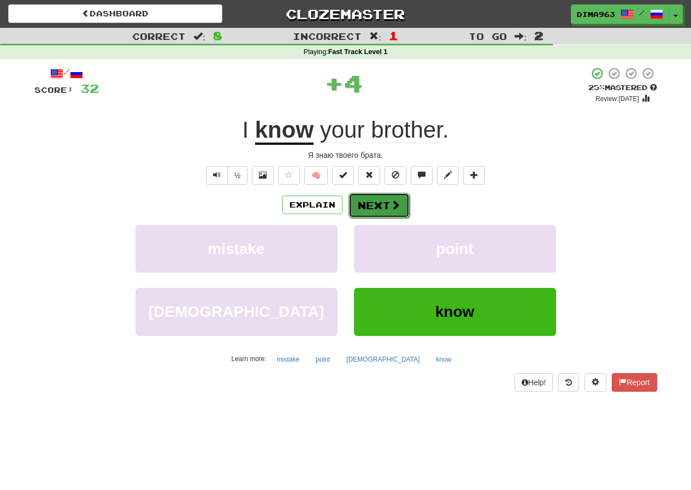
click at [379, 201] on button "Next" at bounding box center [378, 205] width 61 height 25
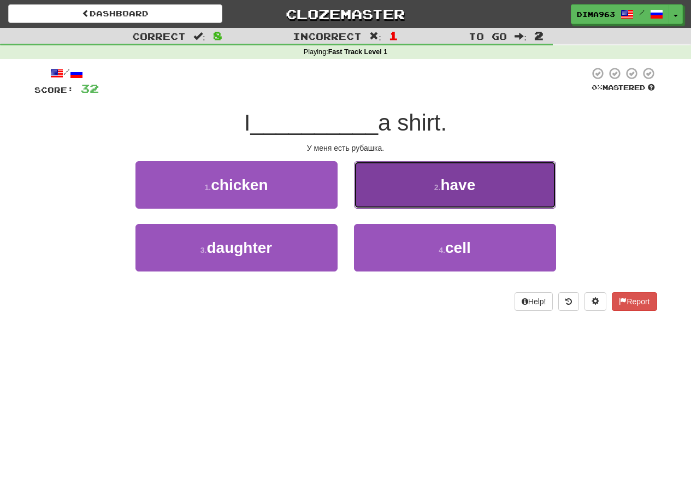
click at [426, 179] on button "2 . have" at bounding box center [455, 185] width 202 height 48
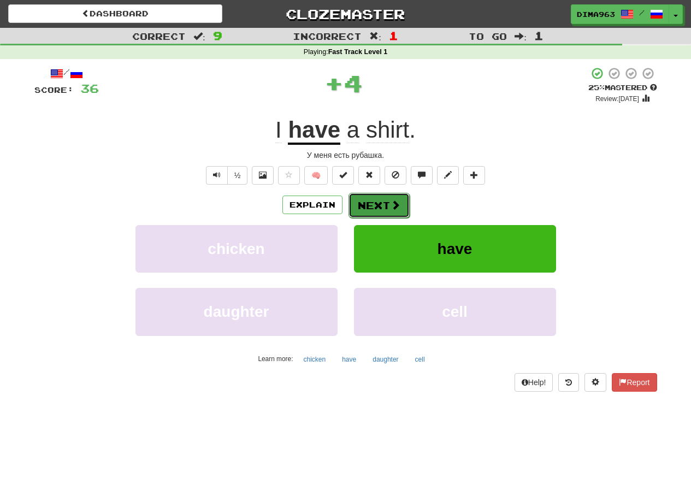
click at [382, 207] on button "Next" at bounding box center [378, 205] width 61 height 25
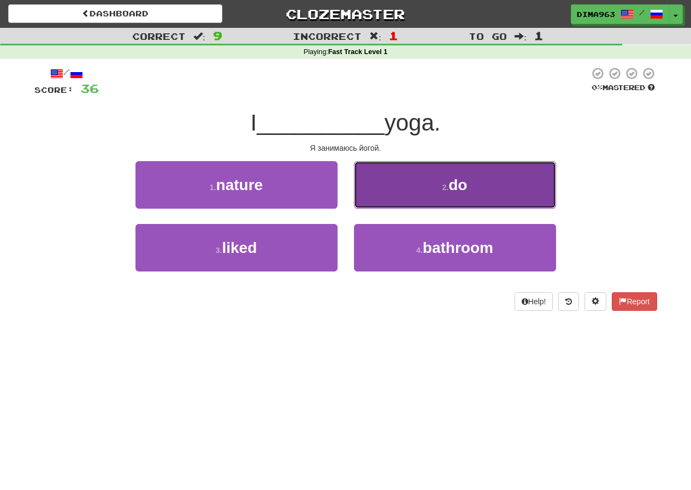
click at [416, 195] on button "2 . do" at bounding box center [455, 185] width 202 height 48
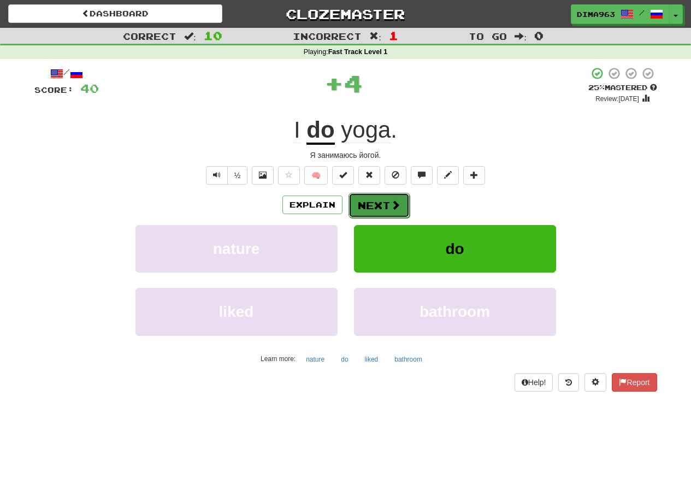
click at [378, 201] on button "Next" at bounding box center [378, 205] width 61 height 25
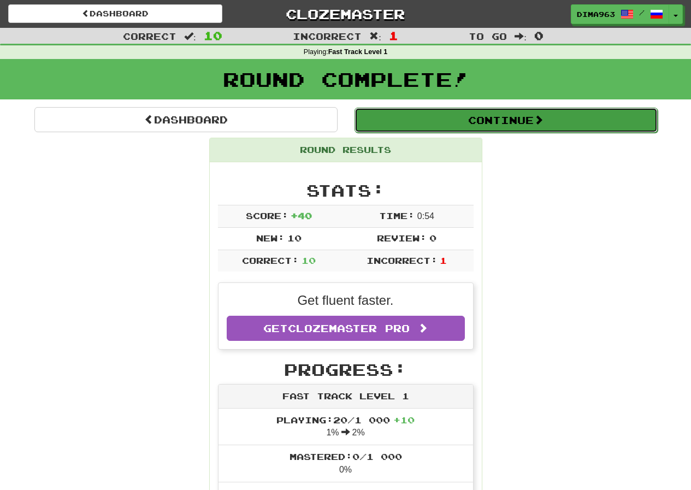
click at [467, 117] on button "Continue" at bounding box center [505, 120] width 303 height 25
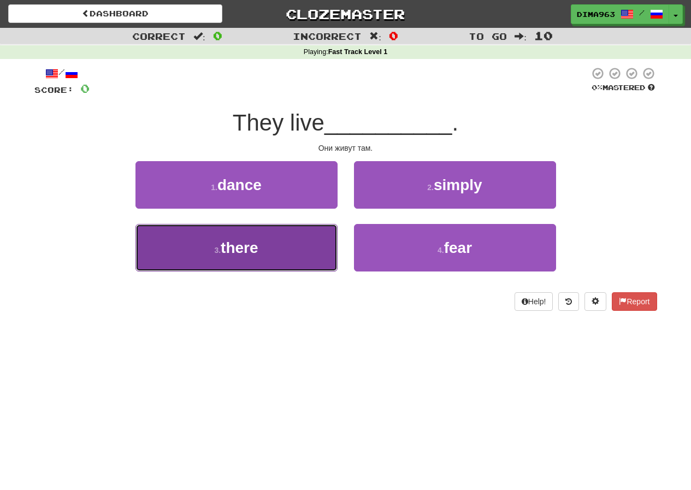
click at [270, 258] on button "3 . there" at bounding box center [236, 248] width 202 height 48
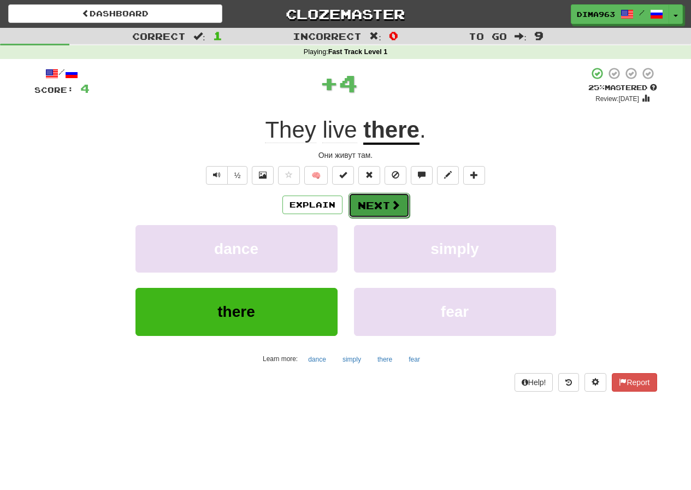
click at [375, 205] on button "Next" at bounding box center [378, 205] width 61 height 25
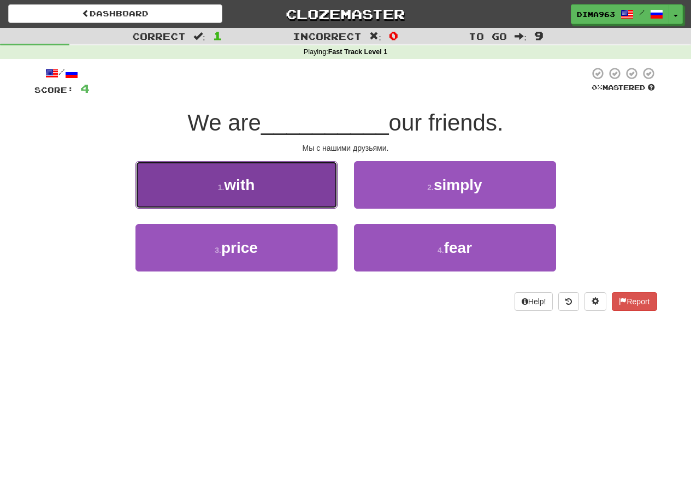
click at [283, 189] on button "1 . with" at bounding box center [236, 185] width 202 height 48
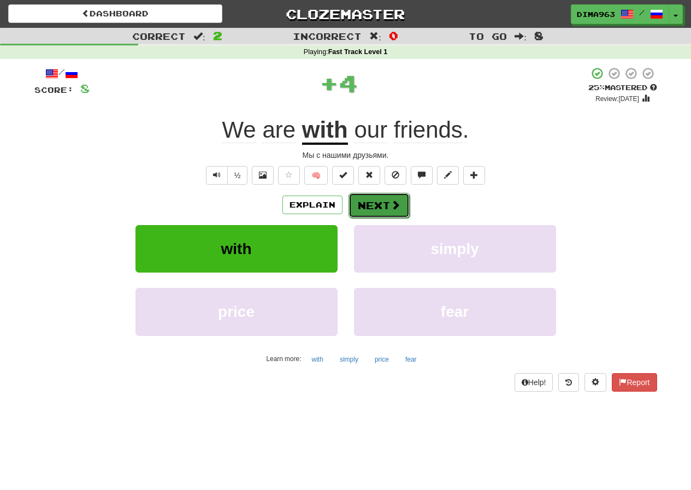
click at [384, 202] on button "Next" at bounding box center [378, 205] width 61 height 25
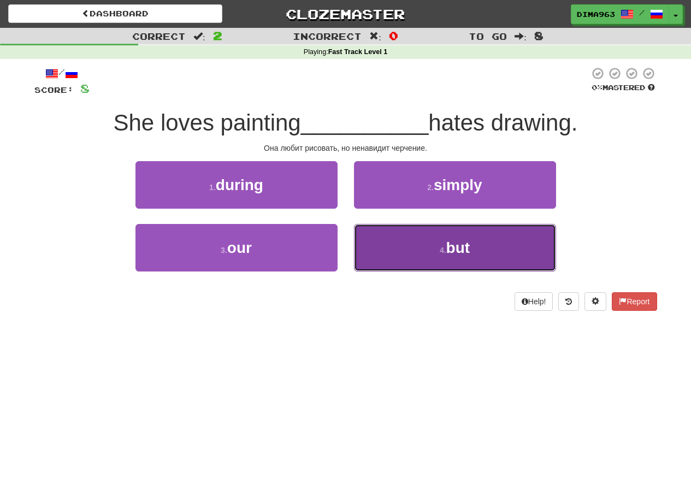
click at [414, 250] on button "4 . but" at bounding box center [455, 248] width 202 height 48
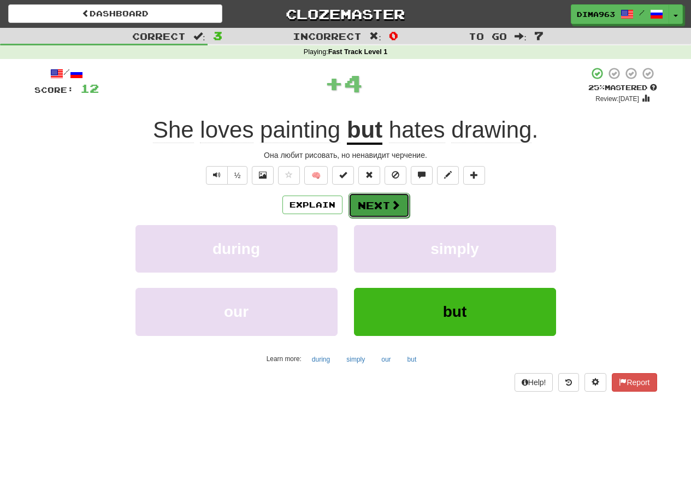
click at [378, 206] on button "Next" at bounding box center [378, 205] width 61 height 25
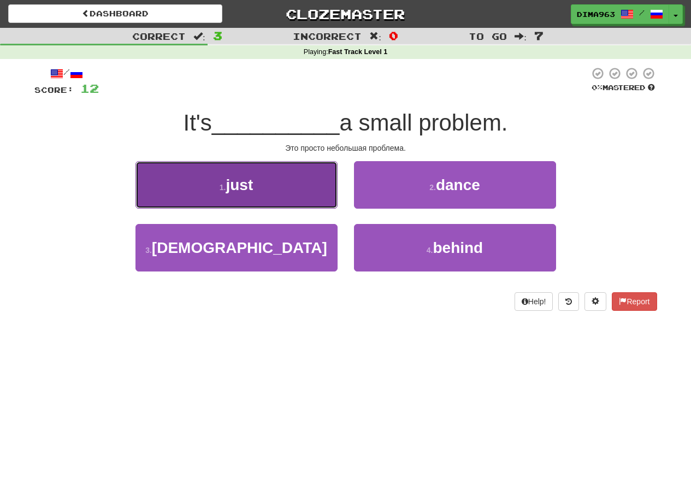
click at [273, 192] on button "1 . just" at bounding box center [236, 185] width 202 height 48
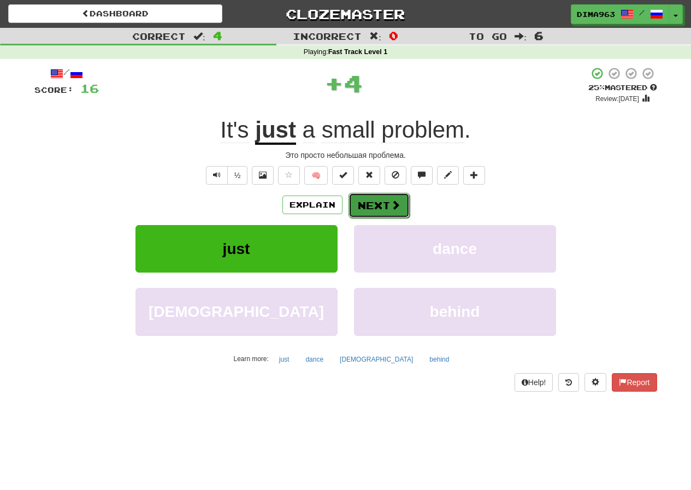
click at [382, 206] on button "Next" at bounding box center [378, 205] width 61 height 25
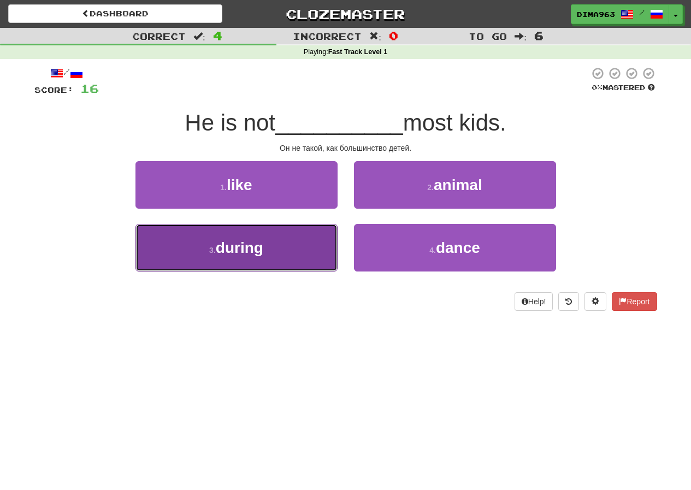
click at [277, 251] on button "3 . during" at bounding box center [236, 248] width 202 height 48
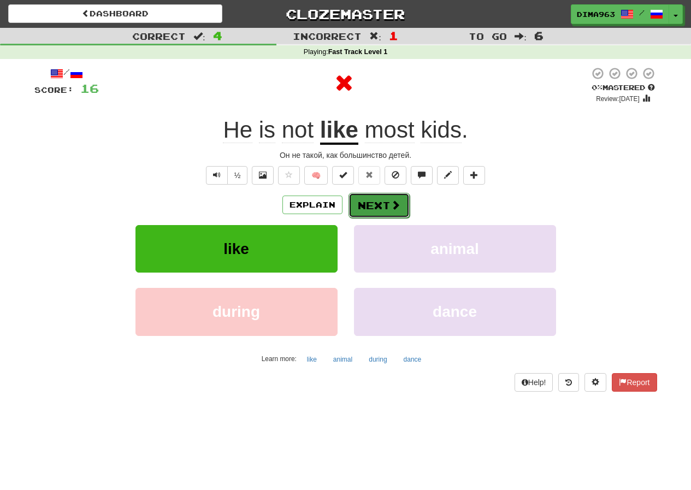
click at [378, 204] on button "Next" at bounding box center [378, 205] width 61 height 25
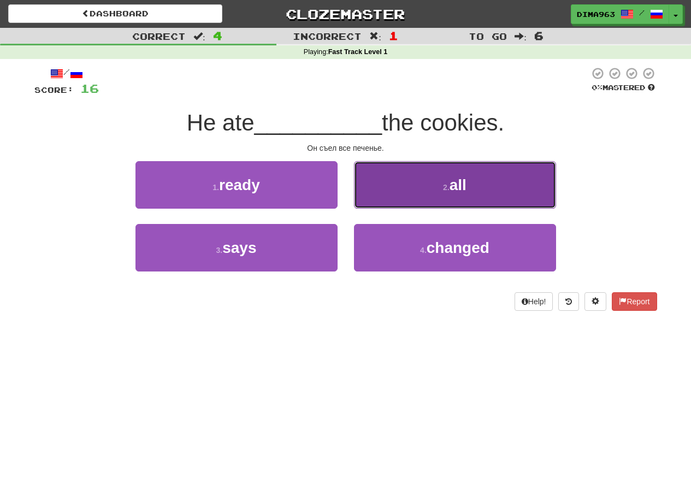
click at [427, 183] on button "2 . all" at bounding box center [455, 185] width 202 height 48
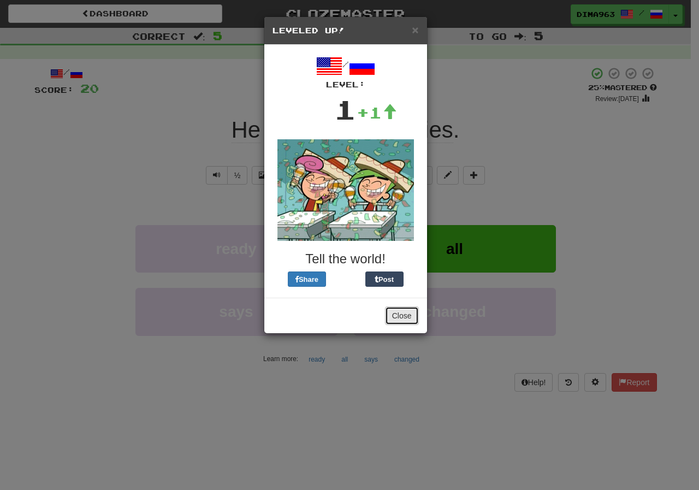
click at [404, 319] on button "Close" at bounding box center [402, 315] width 34 height 19
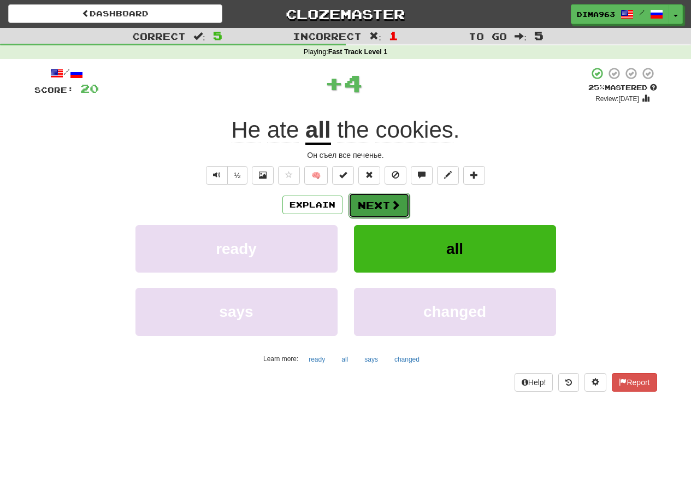
click at [379, 201] on button "Next" at bounding box center [378, 205] width 61 height 25
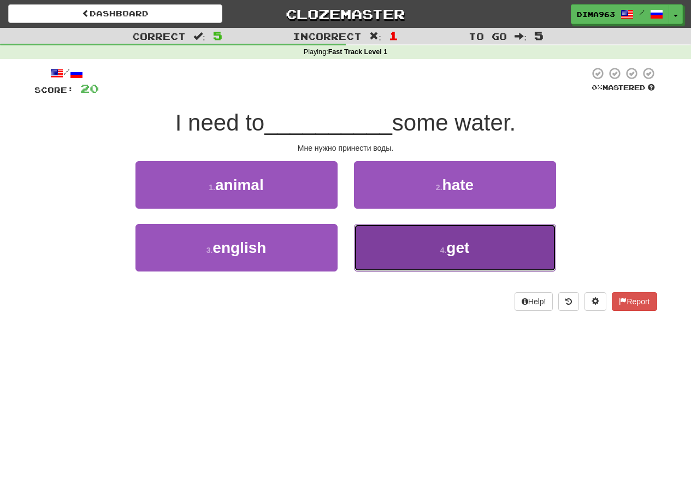
click at [397, 247] on button "4 . get" at bounding box center [455, 248] width 202 height 48
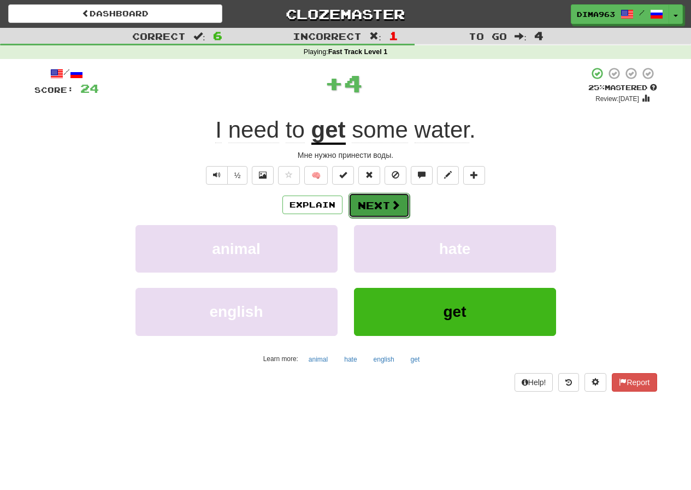
click at [382, 205] on button "Next" at bounding box center [378, 205] width 61 height 25
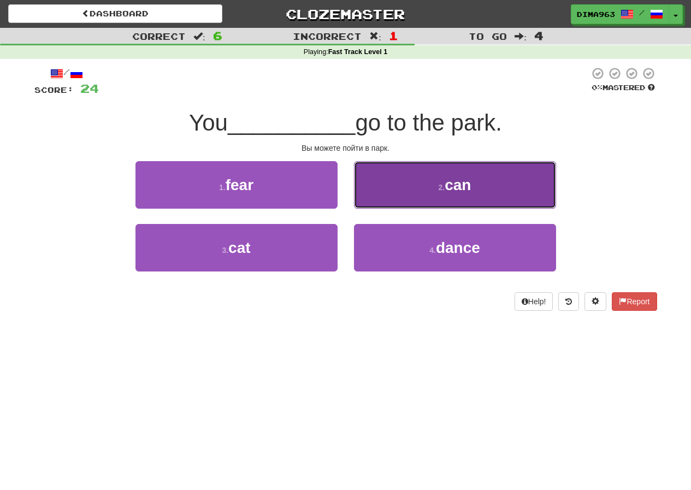
click at [429, 188] on button "2 . can" at bounding box center [455, 185] width 202 height 48
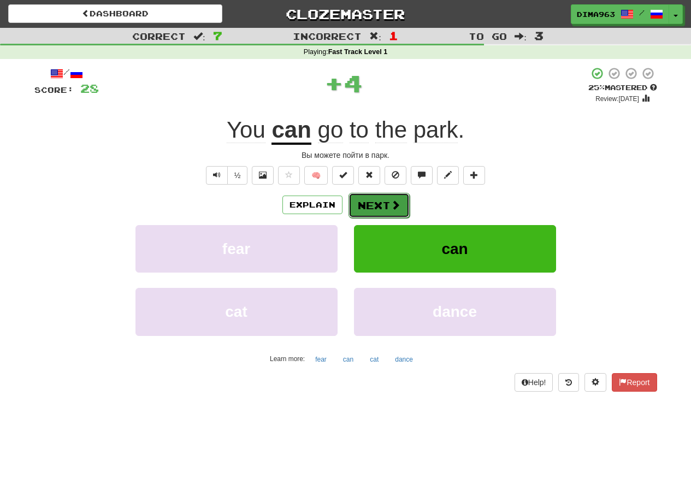
click at [378, 203] on button "Next" at bounding box center [378, 205] width 61 height 25
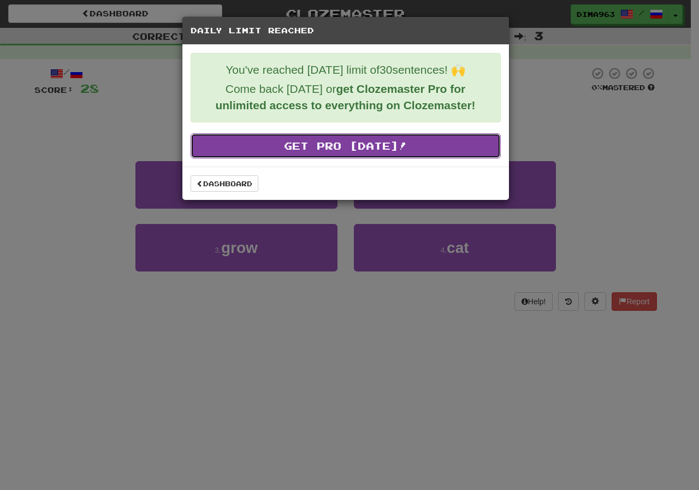
click at [324, 153] on link "Get Pro Today!" at bounding box center [346, 145] width 310 height 25
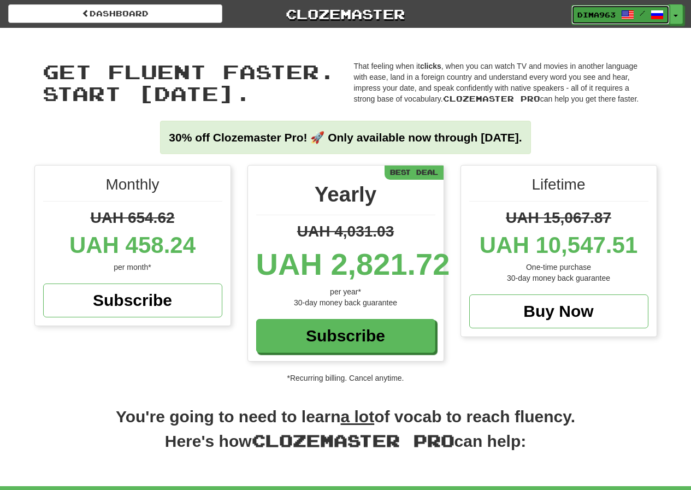
click at [663, 14] on link "Dima963 /" at bounding box center [620, 15] width 98 height 20
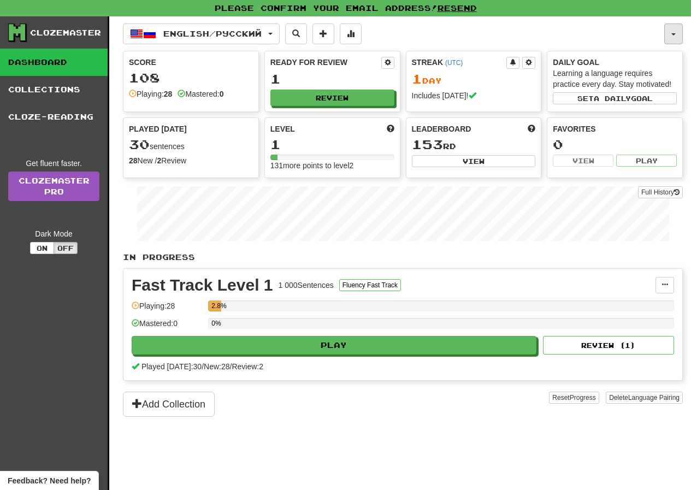
click at [667, 33] on button "button" at bounding box center [673, 33] width 19 height 21
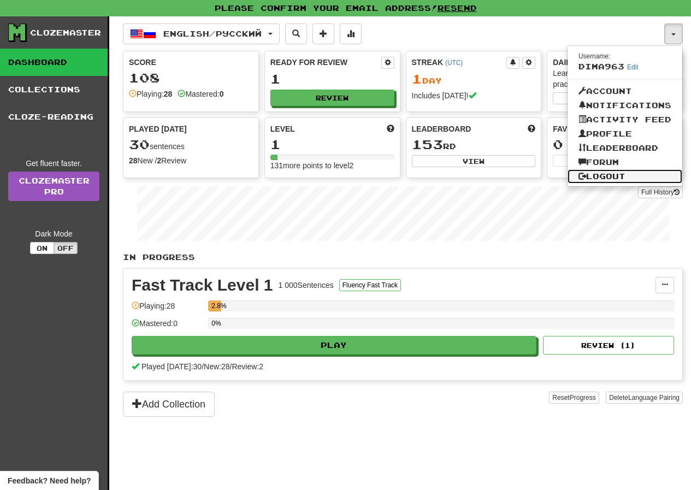
click at [608, 172] on link "Logout" at bounding box center [624, 176] width 115 height 14
